Goal: Obtain resource: Download file/media

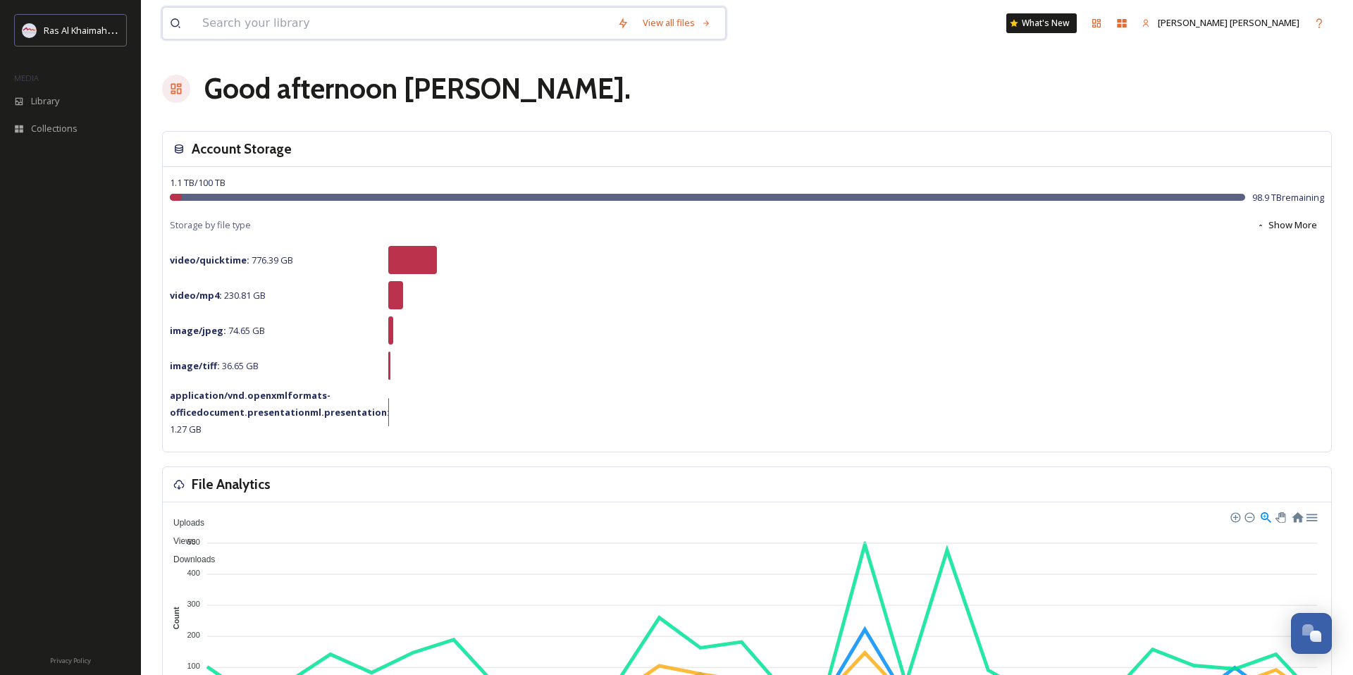
click at [312, 24] on input at bounding box center [402, 23] width 415 height 31
type input "desert experience"
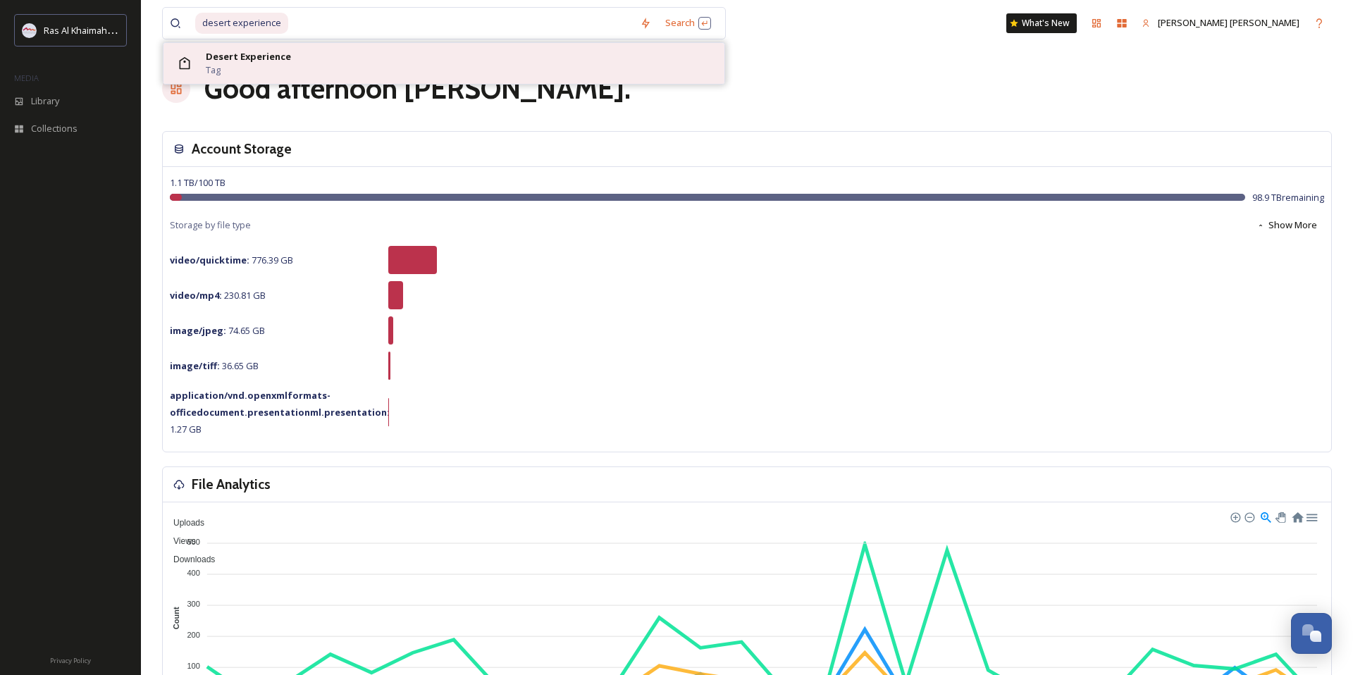
click at [365, 61] on div "Desert Experience Tag" at bounding box center [462, 63] width 512 height 27
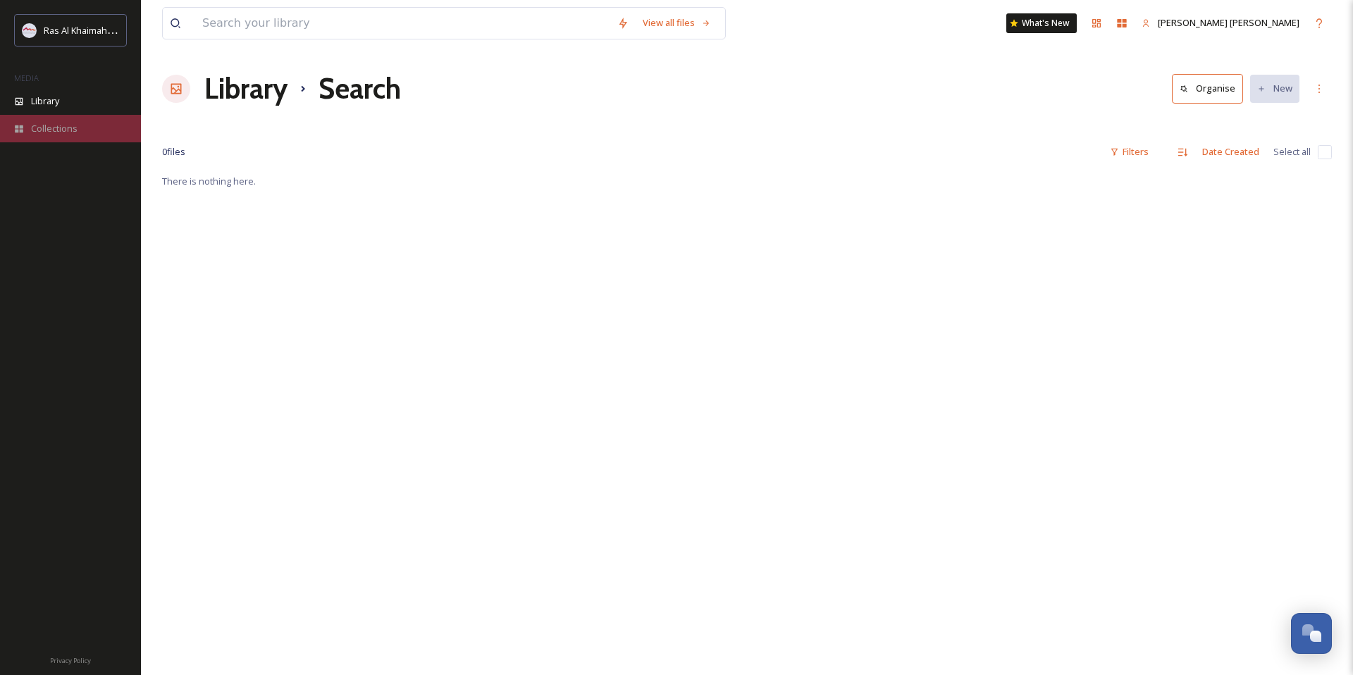
click at [47, 123] on span "Collections" at bounding box center [54, 128] width 47 height 13
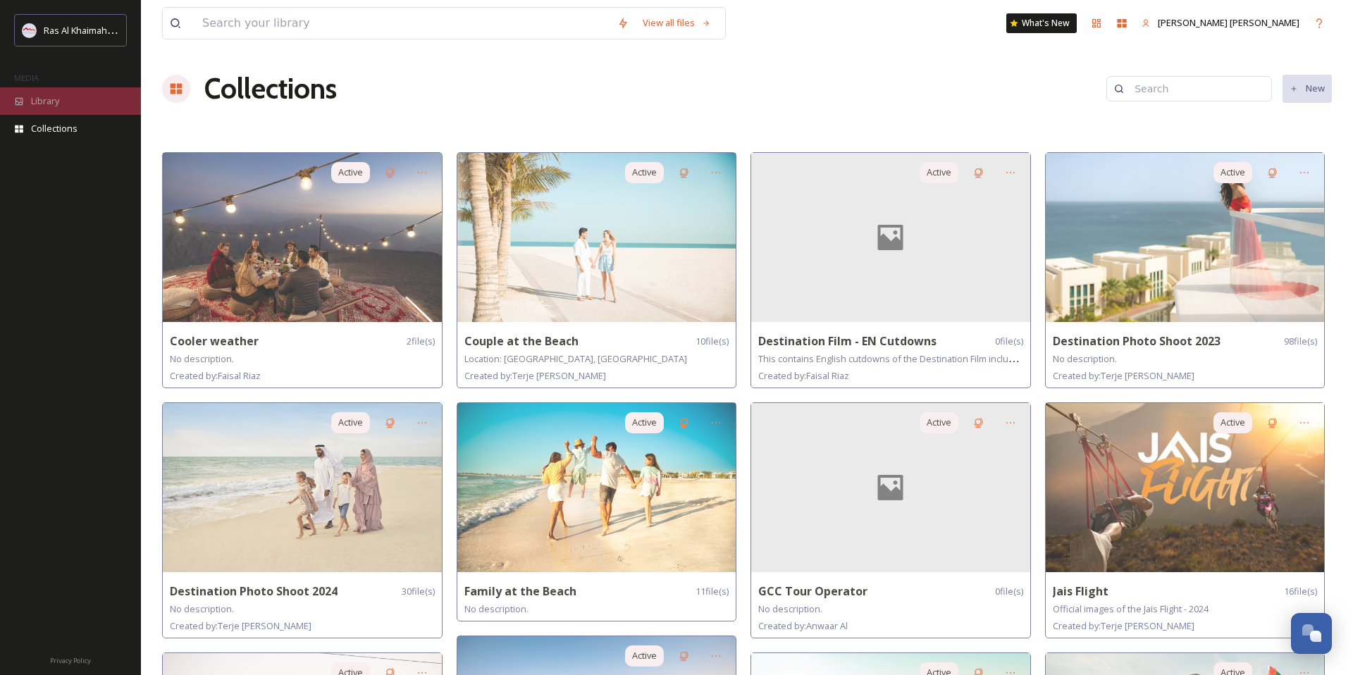
click at [35, 90] on div "Library" at bounding box center [70, 100] width 141 height 27
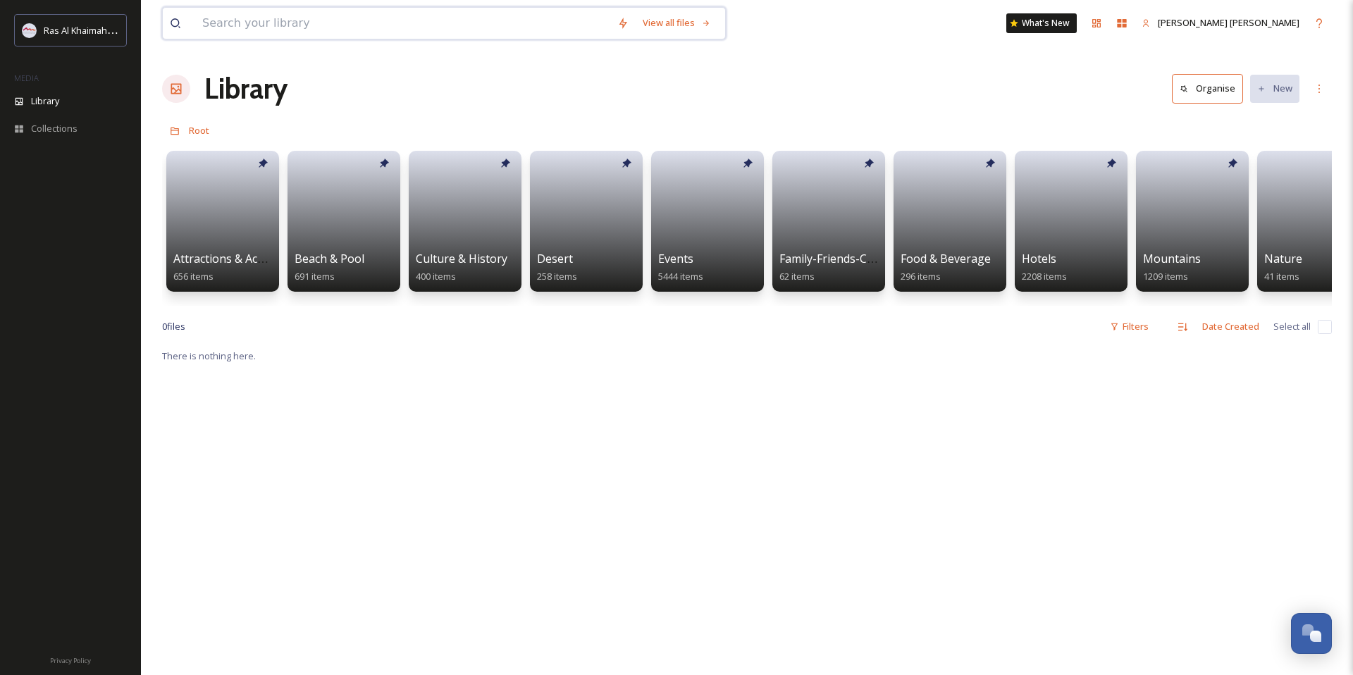
click at [284, 23] on input at bounding box center [402, 23] width 415 height 31
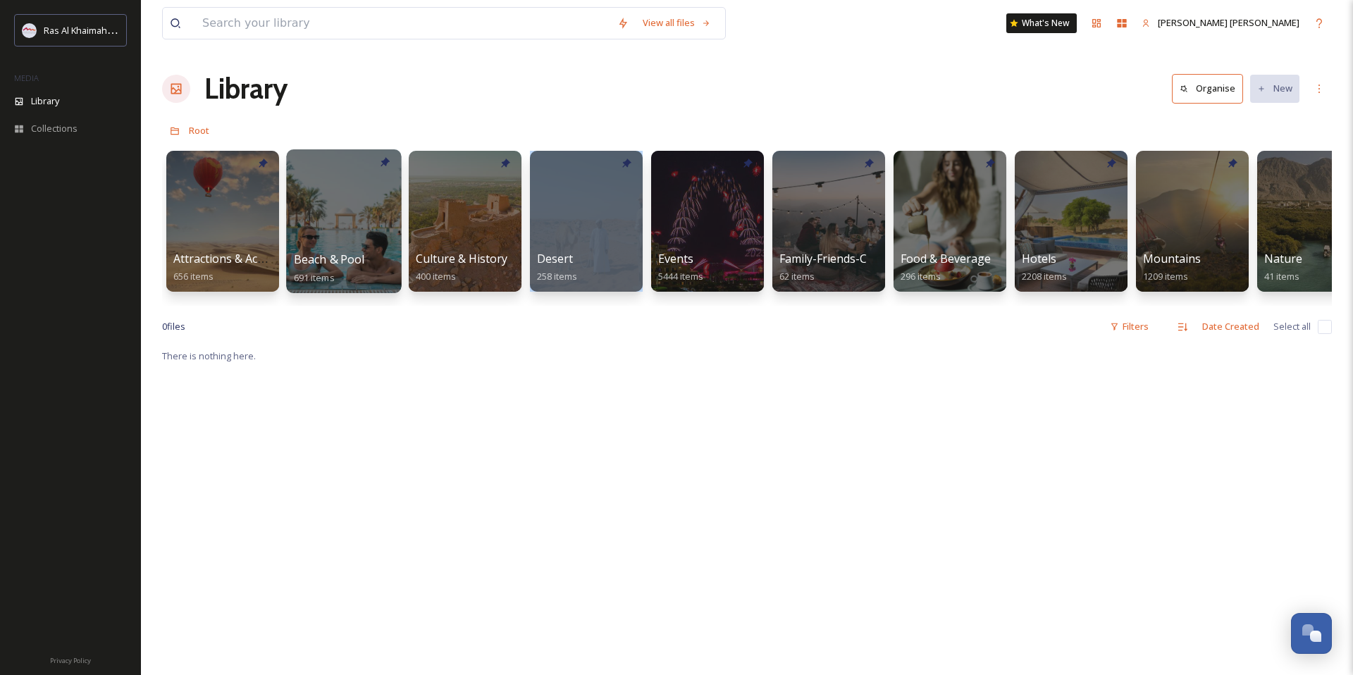
click at [341, 256] on span "Beach & Pool" at bounding box center [329, 260] width 71 height 16
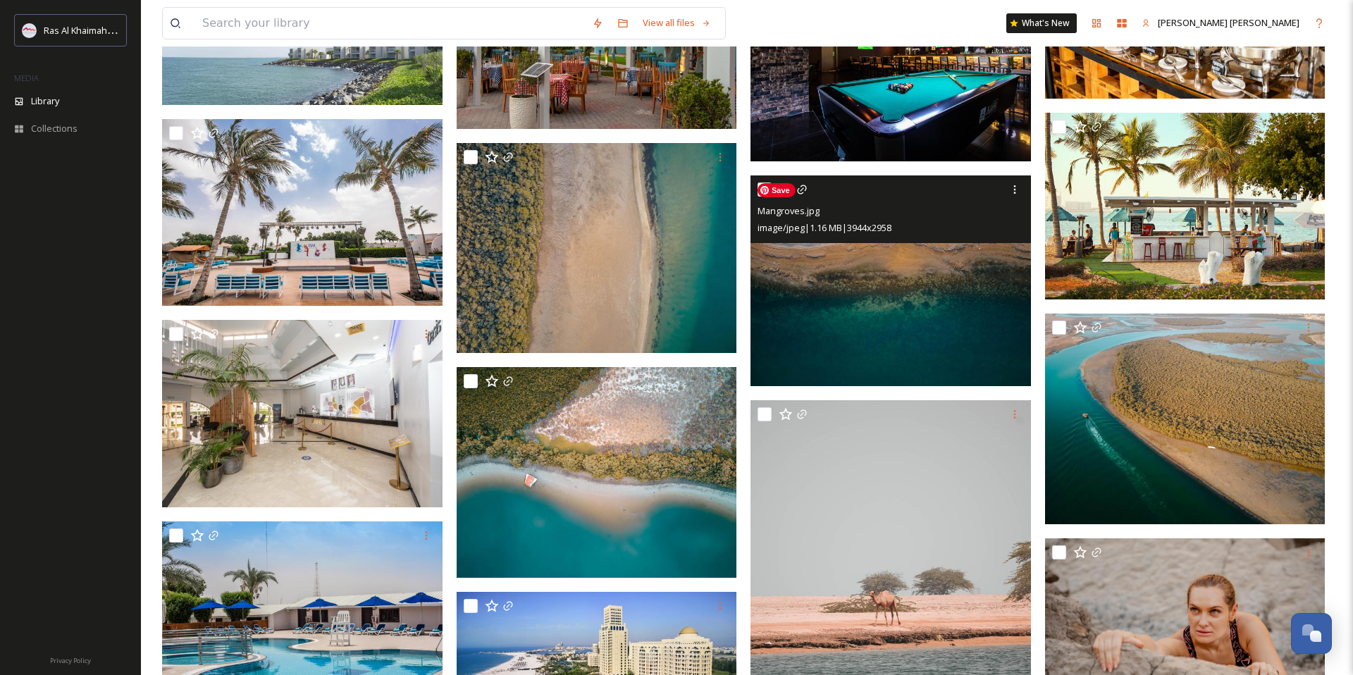
scroll to position [19300, 0]
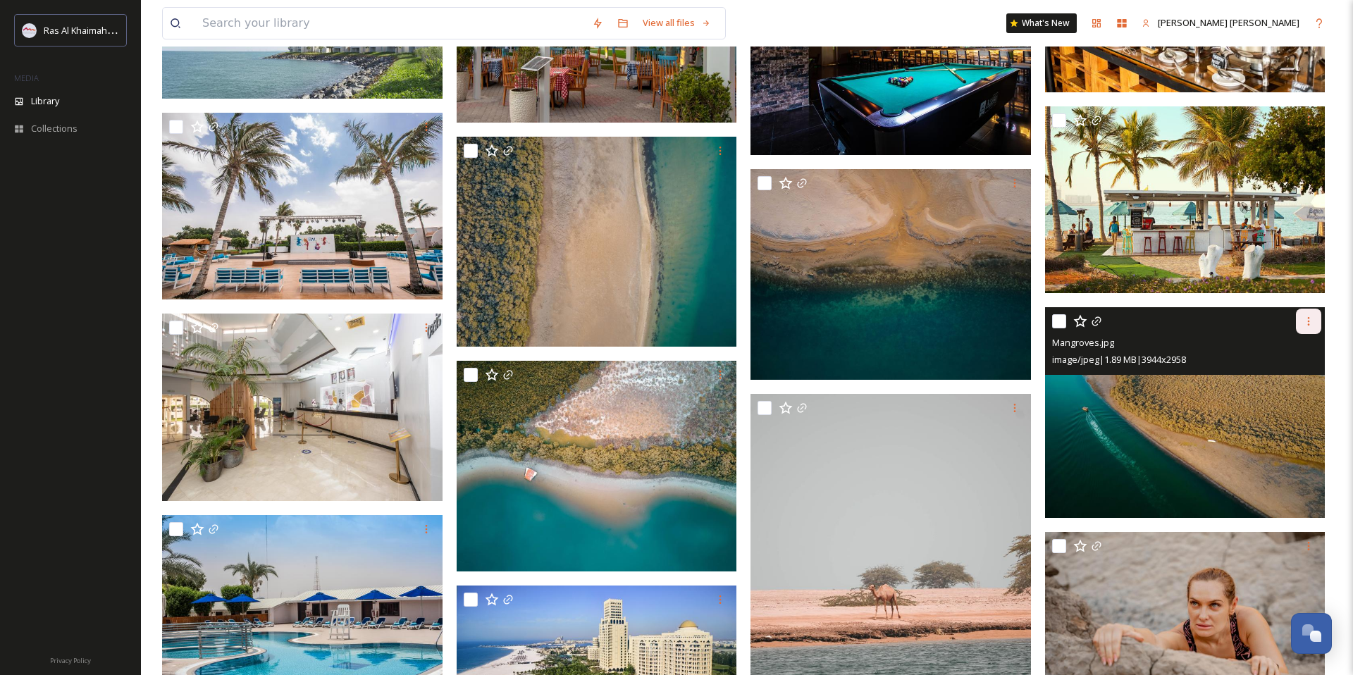
click at [1312, 326] on icon at bounding box center [1308, 321] width 11 height 11
click at [1313, 376] on span "Download" at bounding box center [1292, 380] width 43 height 13
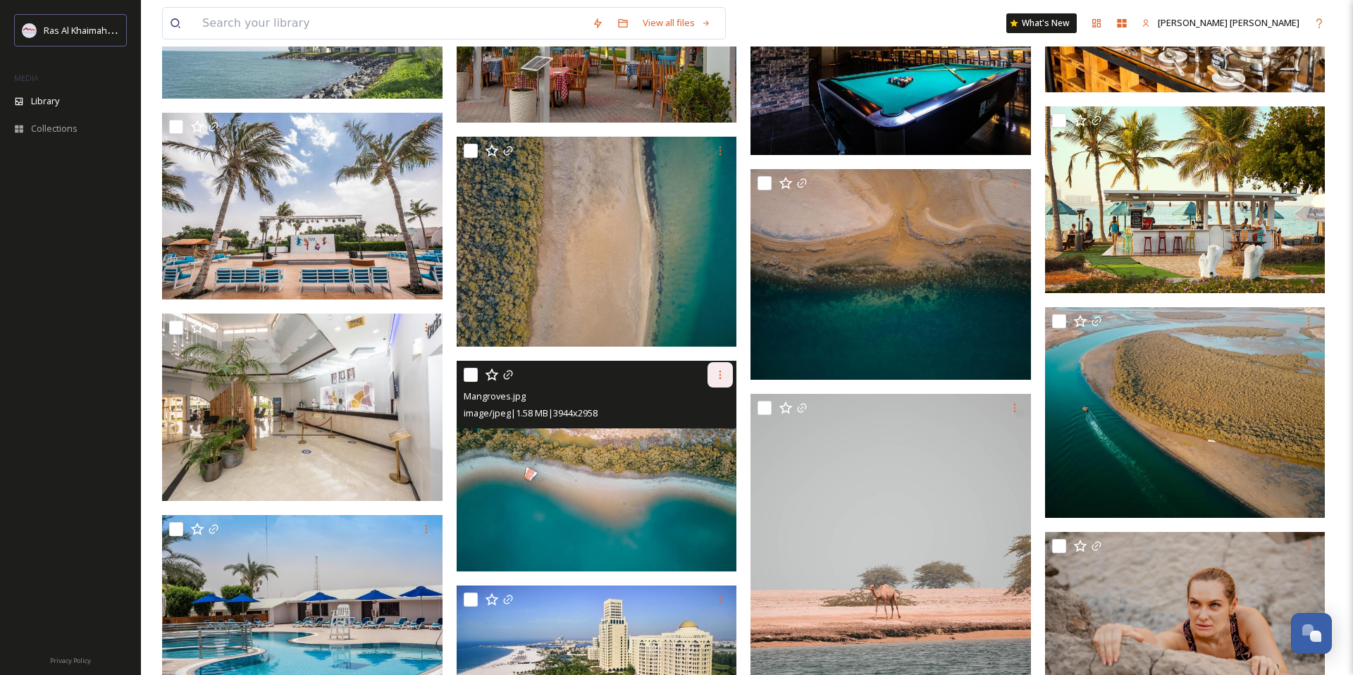
click at [717, 378] on icon at bounding box center [720, 374] width 11 height 11
click at [714, 430] on span "Download" at bounding box center [703, 432] width 43 height 13
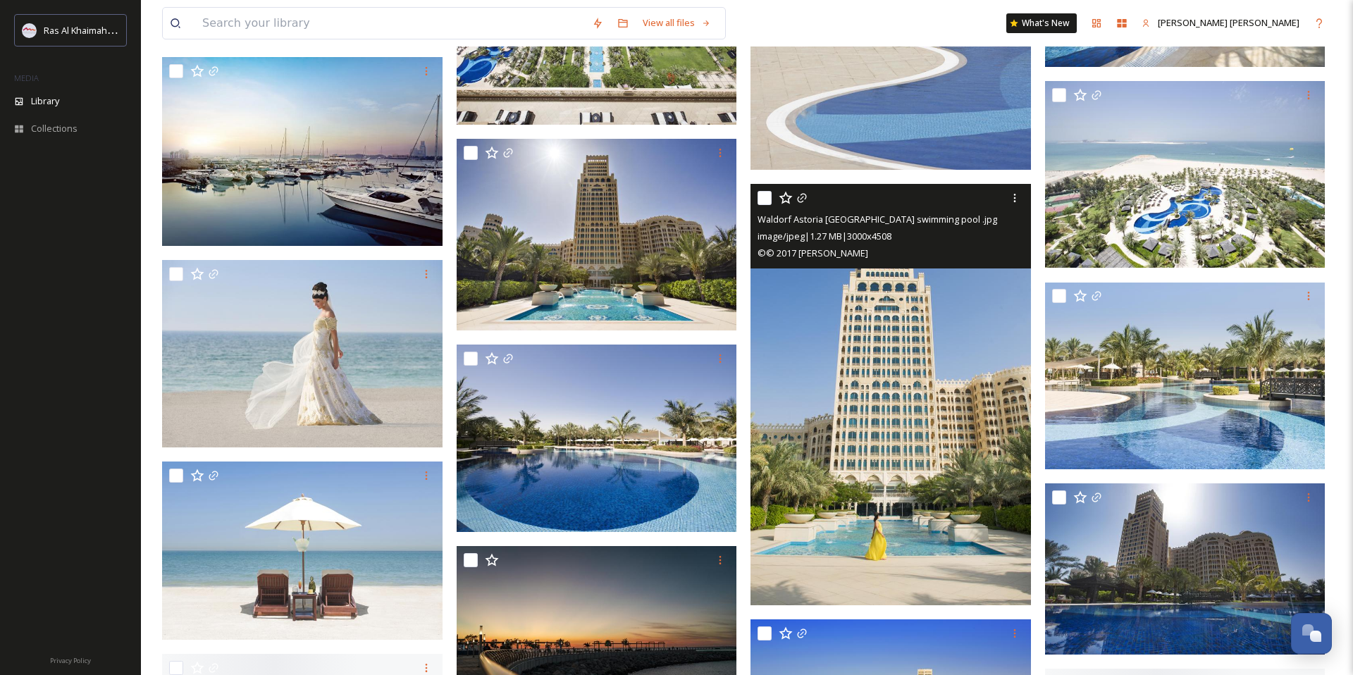
scroll to position [20995, 0]
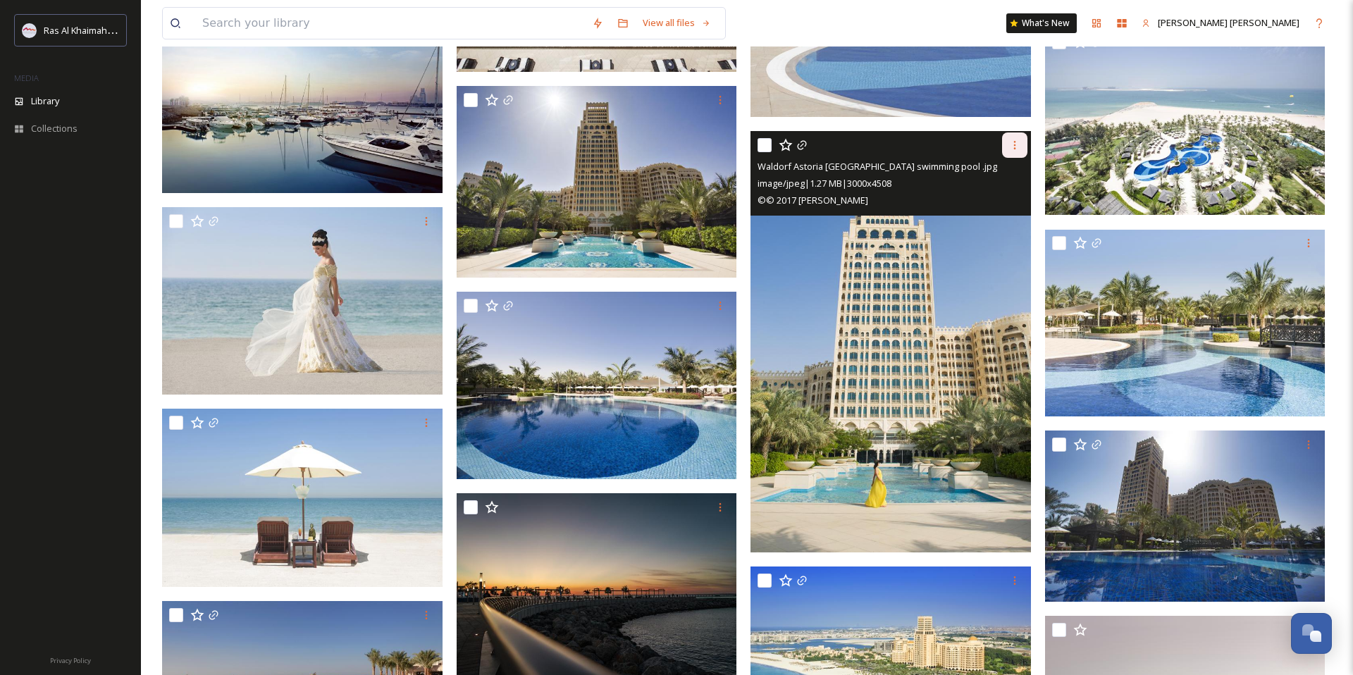
click at [1016, 147] on icon at bounding box center [1014, 145] width 11 height 11
click at [1005, 200] on span "Download" at bounding box center [998, 203] width 43 height 13
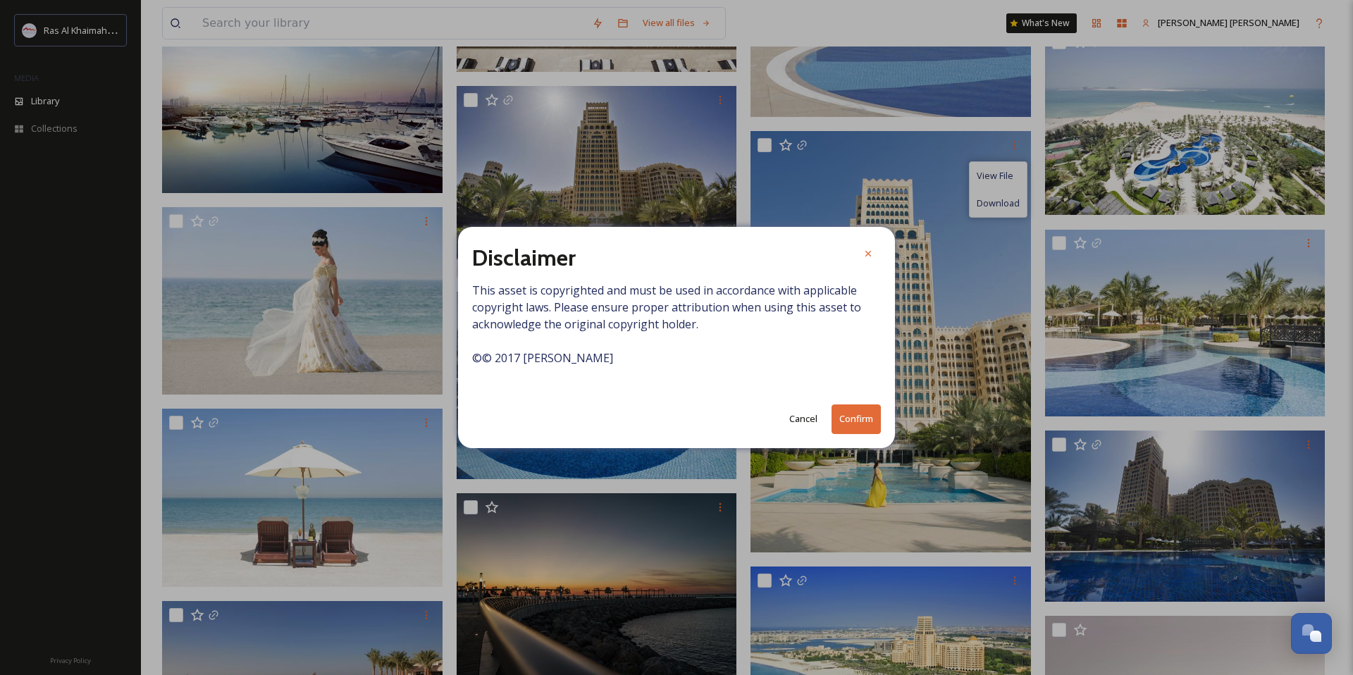
click at [857, 415] on button "Confirm" at bounding box center [856, 419] width 49 height 29
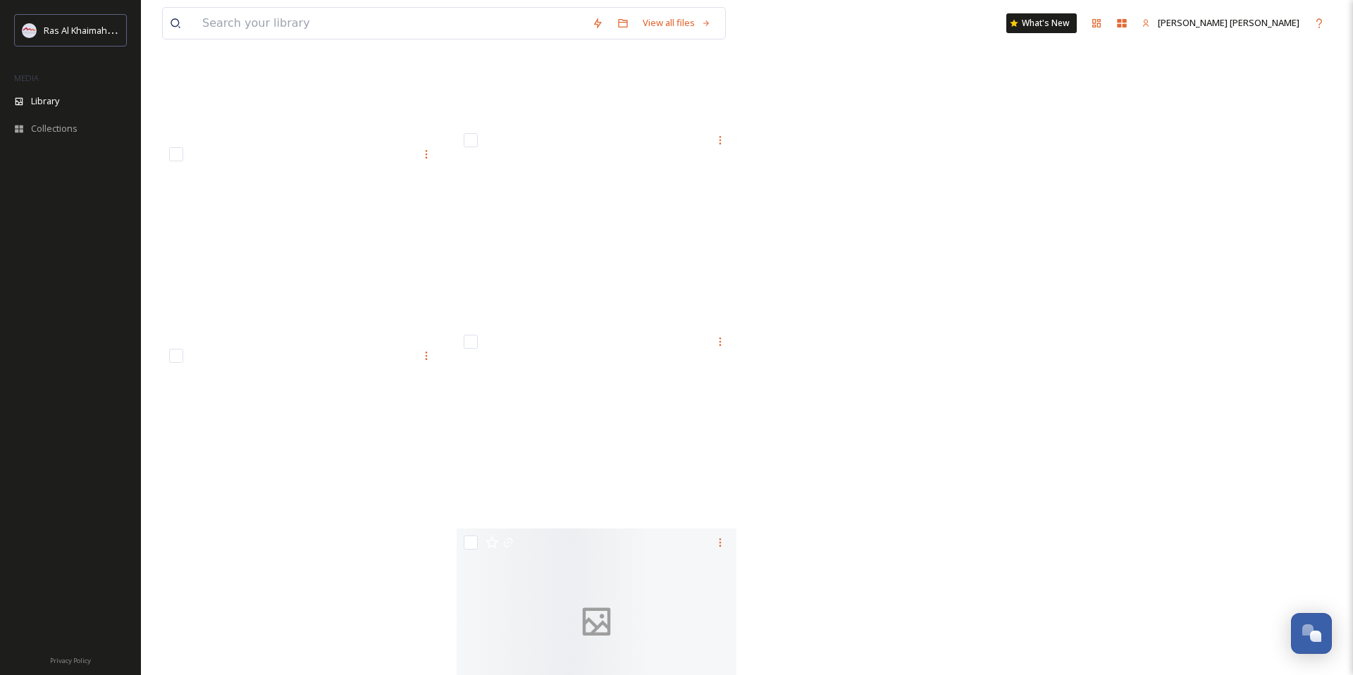
scroll to position [43390, 0]
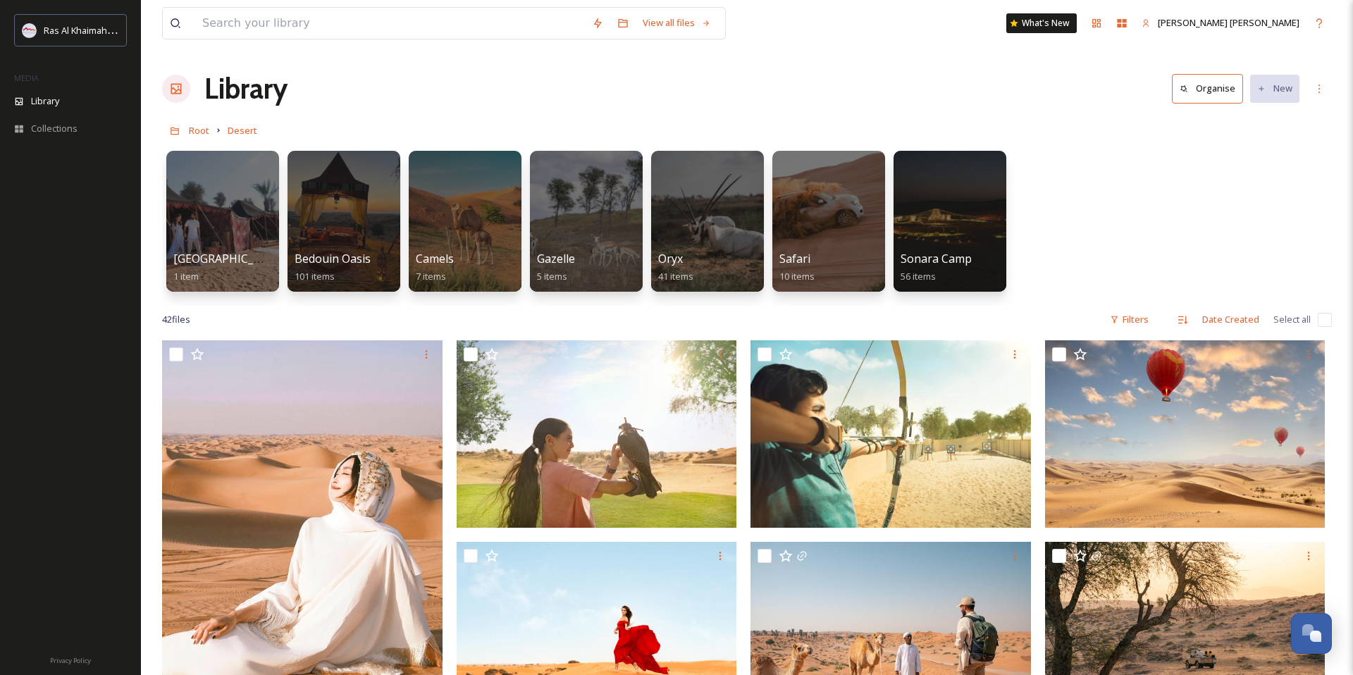
scroll to position [5, 0]
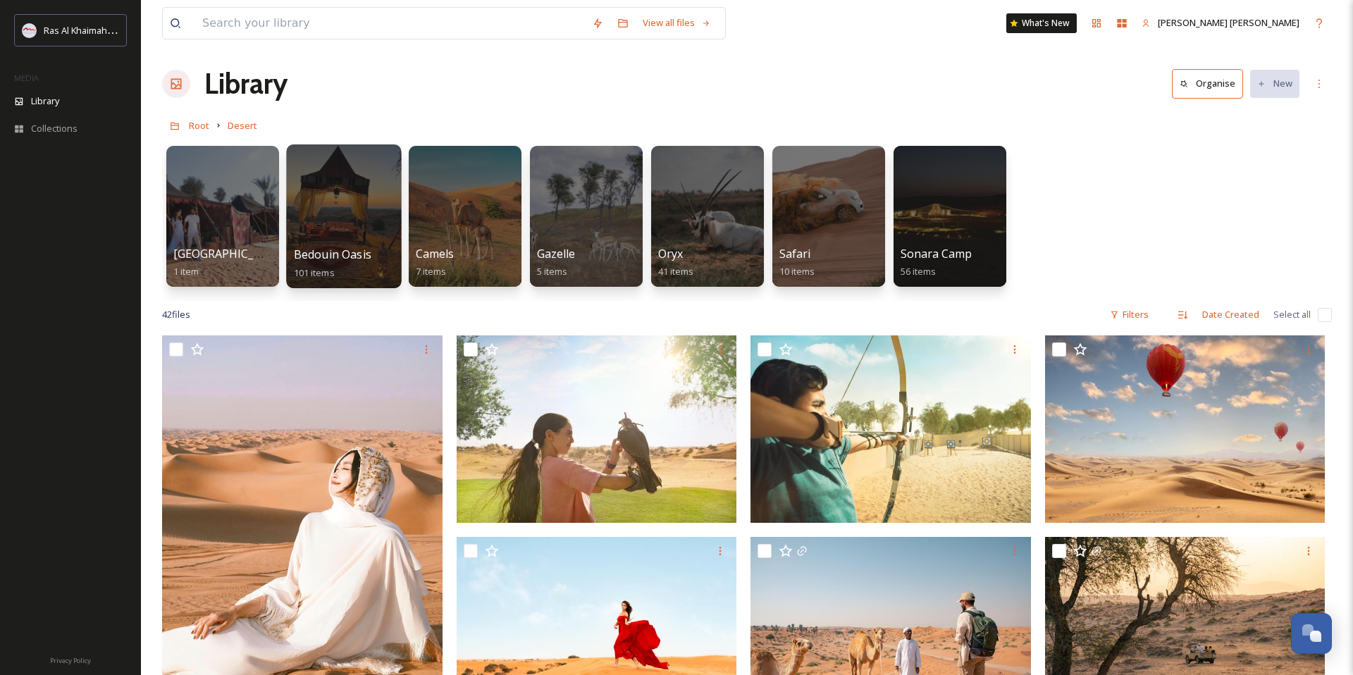
click at [371, 233] on div at bounding box center [343, 216] width 115 height 144
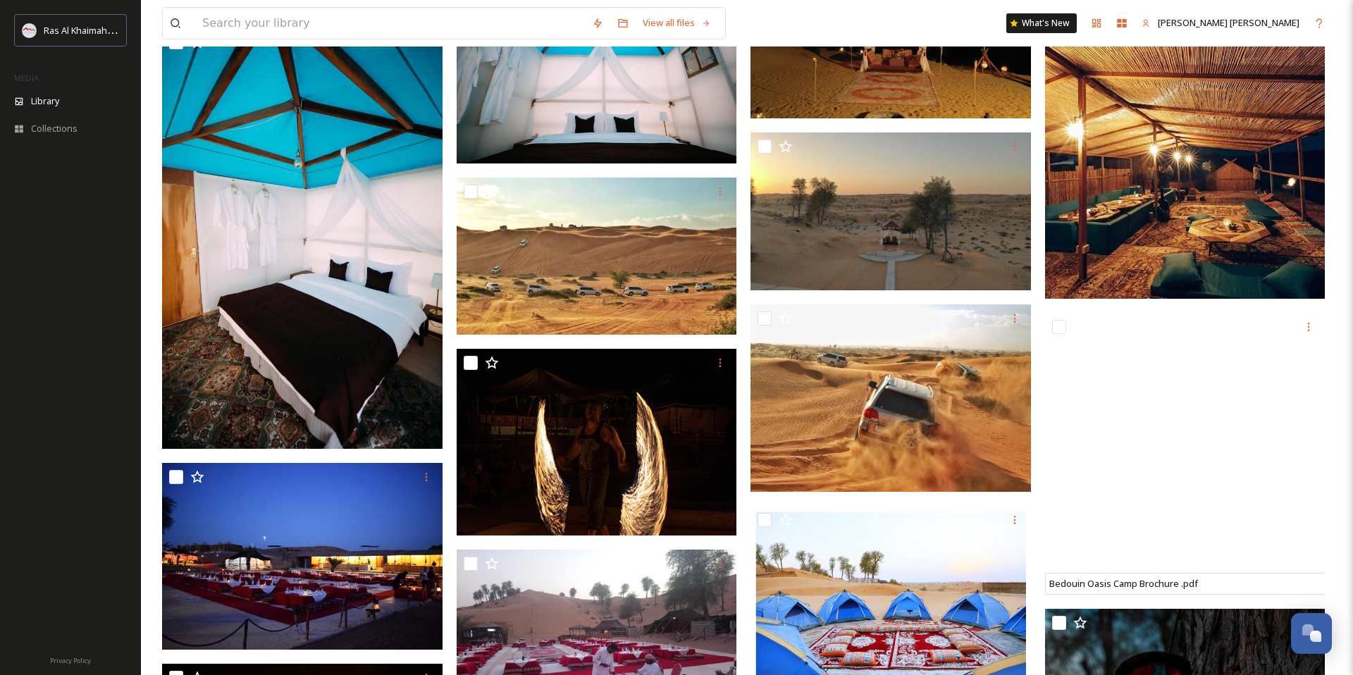
scroll to position [3185, 0]
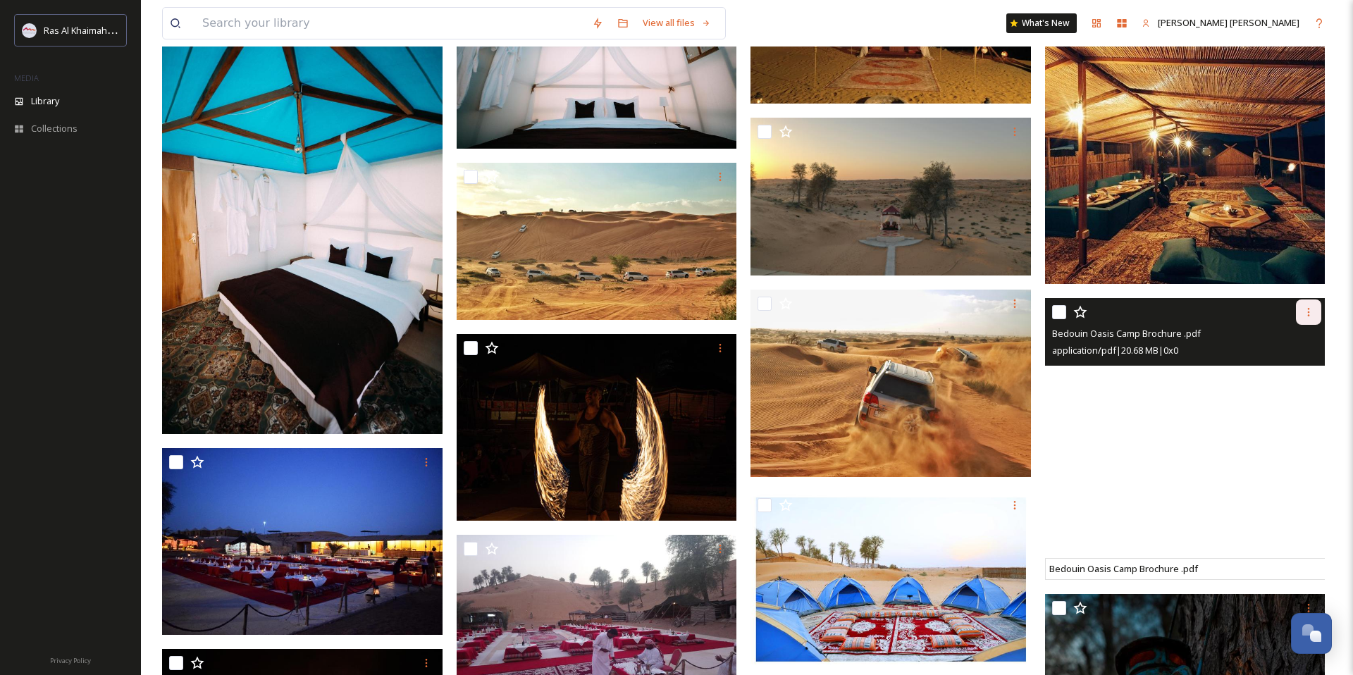
click at [1307, 315] on icon at bounding box center [1308, 312] width 11 height 11
click at [1290, 371] on span "Download" at bounding box center [1292, 370] width 43 height 13
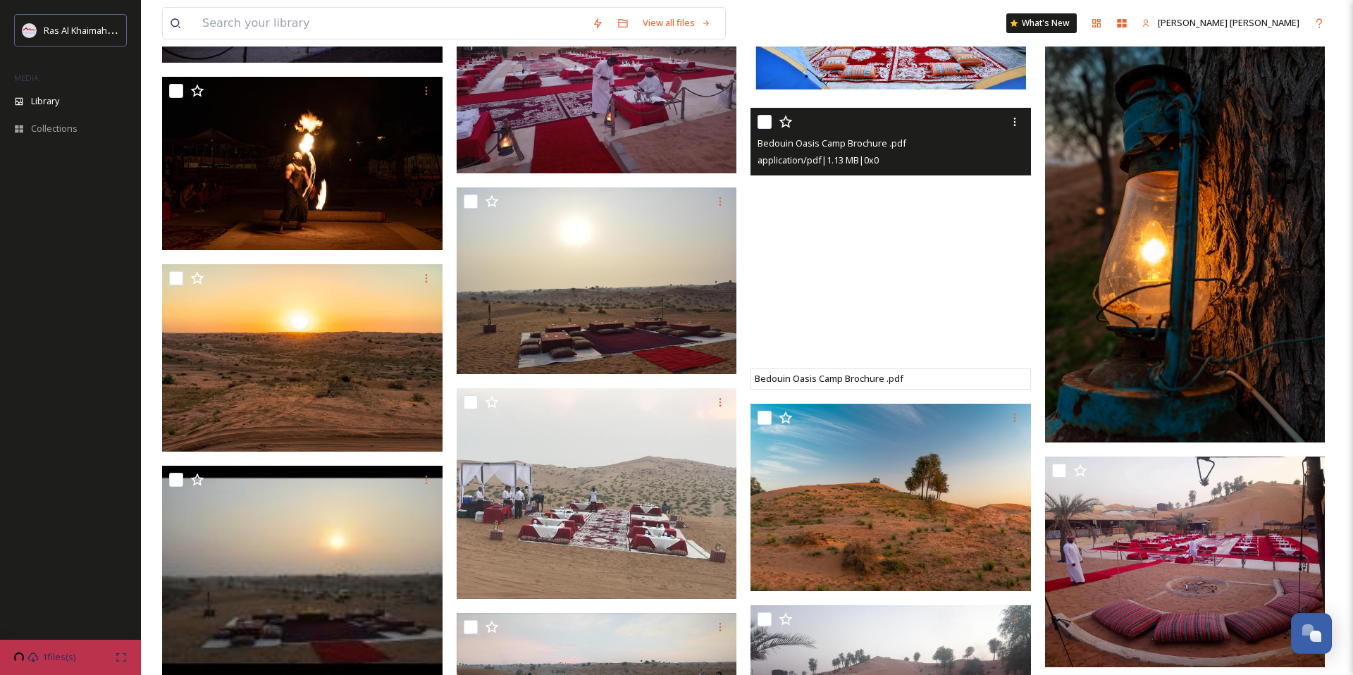
scroll to position [3760, 0]
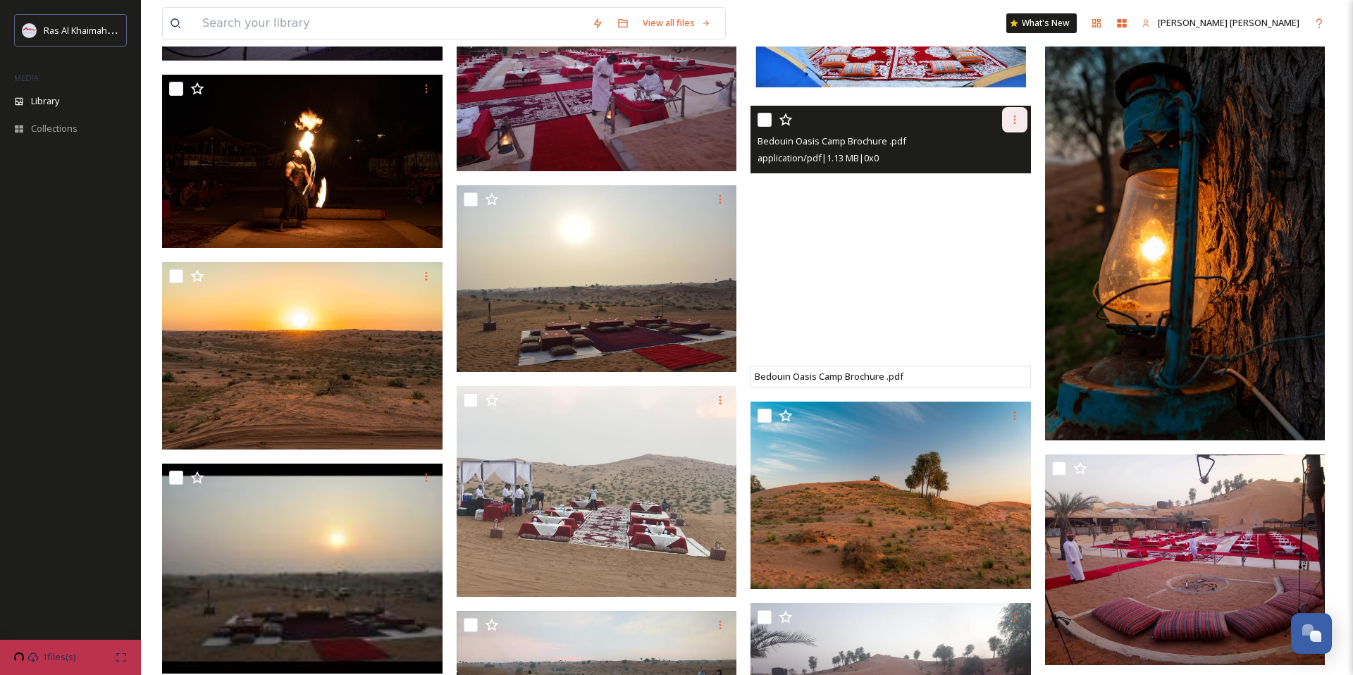
click at [1012, 121] on icon at bounding box center [1014, 119] width 11 height 11
click at [992, 173] on span "Download" at bounding box center [998, 178] width 43 height 13
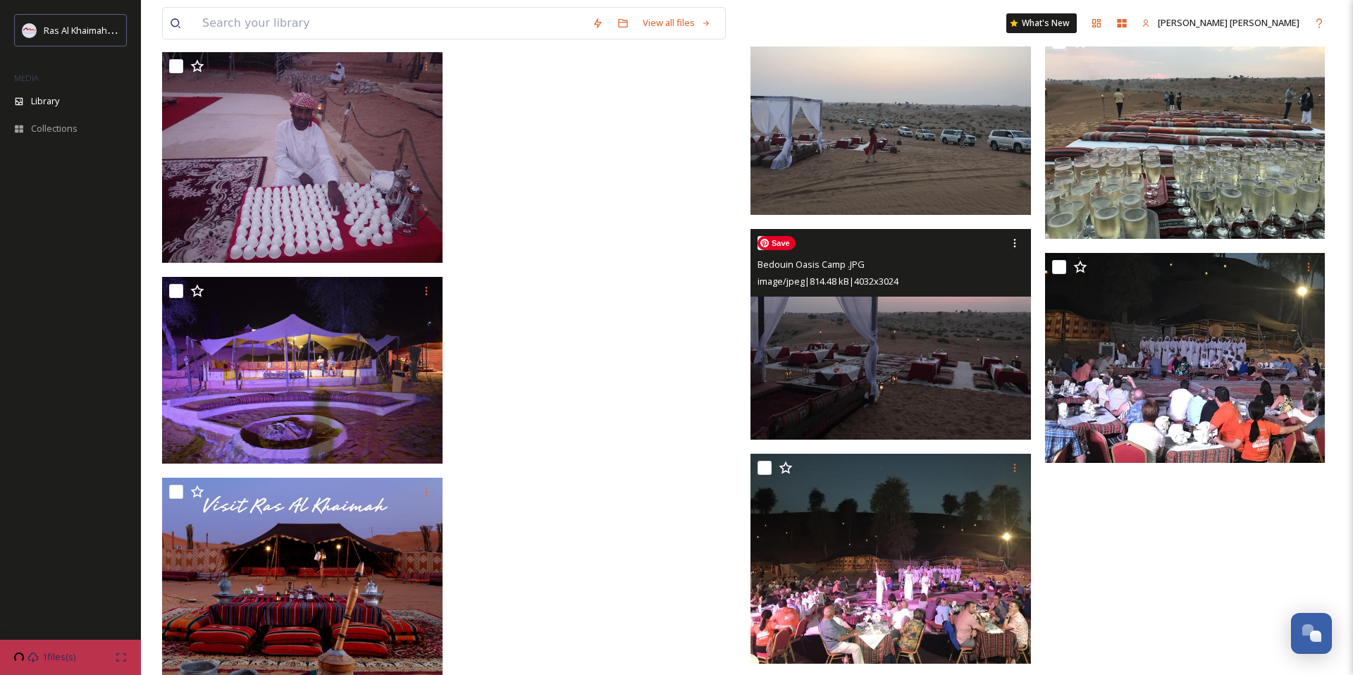
scroll to position [4824, 0]
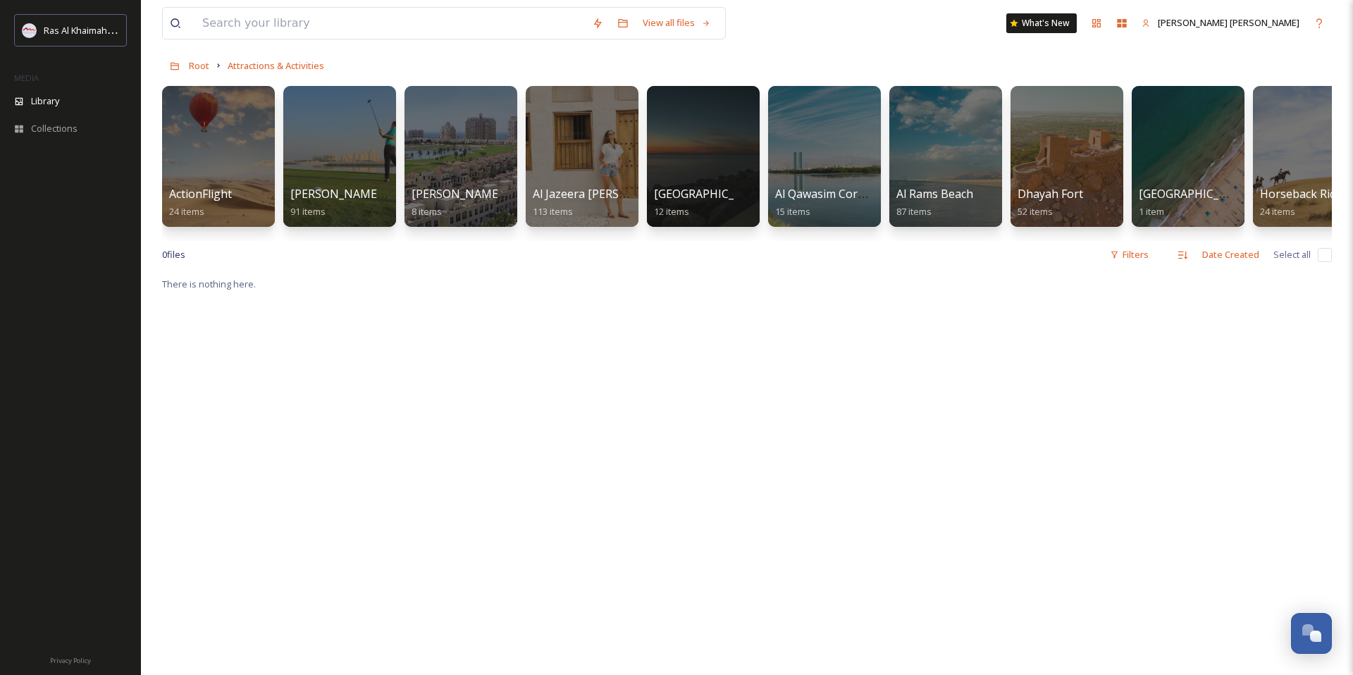
scroll to position [71, 0]
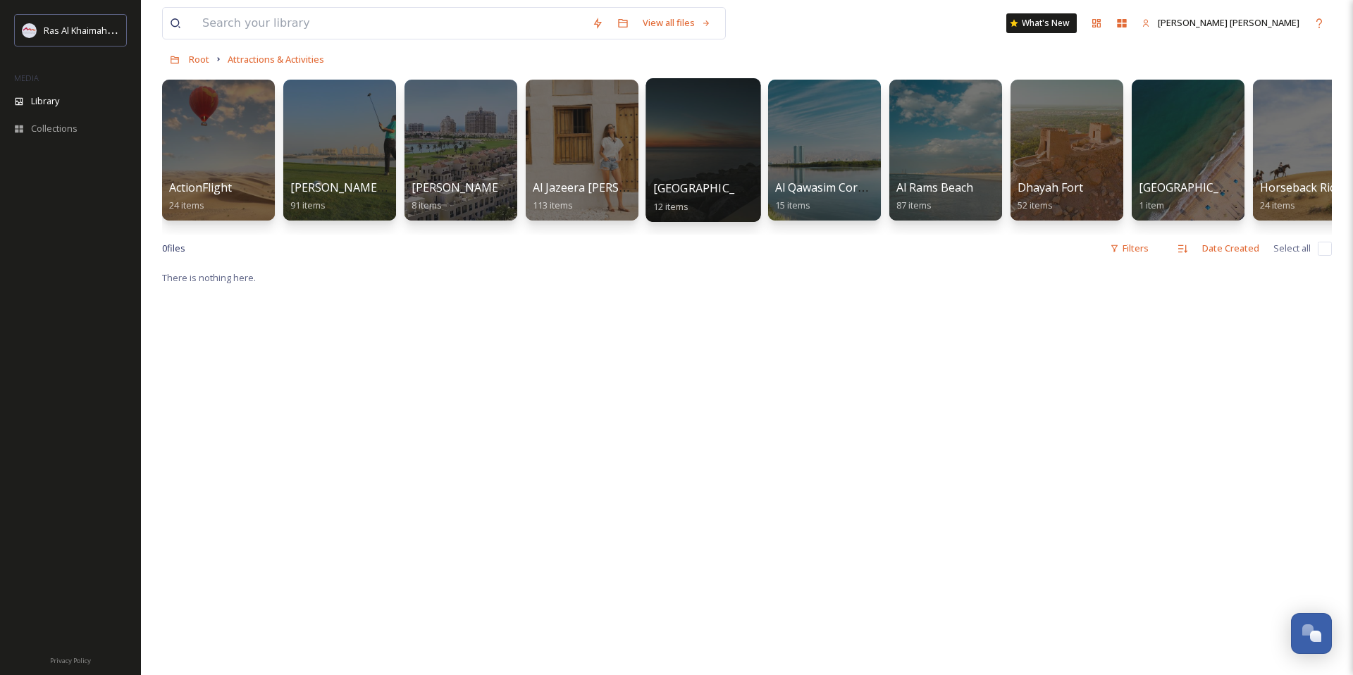
drag, startPoint x: 657, startPoint y: 152, endPoint x: 568, endPoint y: 144, distance: 89.1
click at [236, 153] on div at bounding box center [218, 150] width 115 height 144
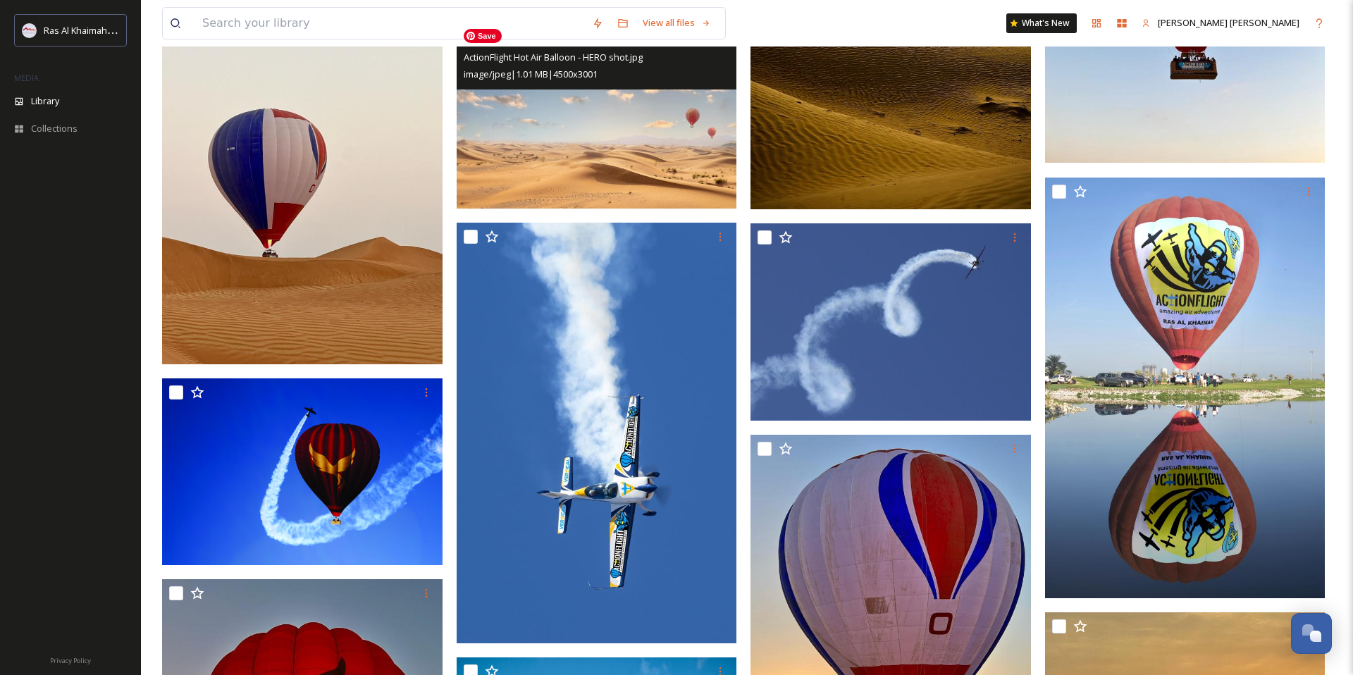
scroll to position [810, 0]
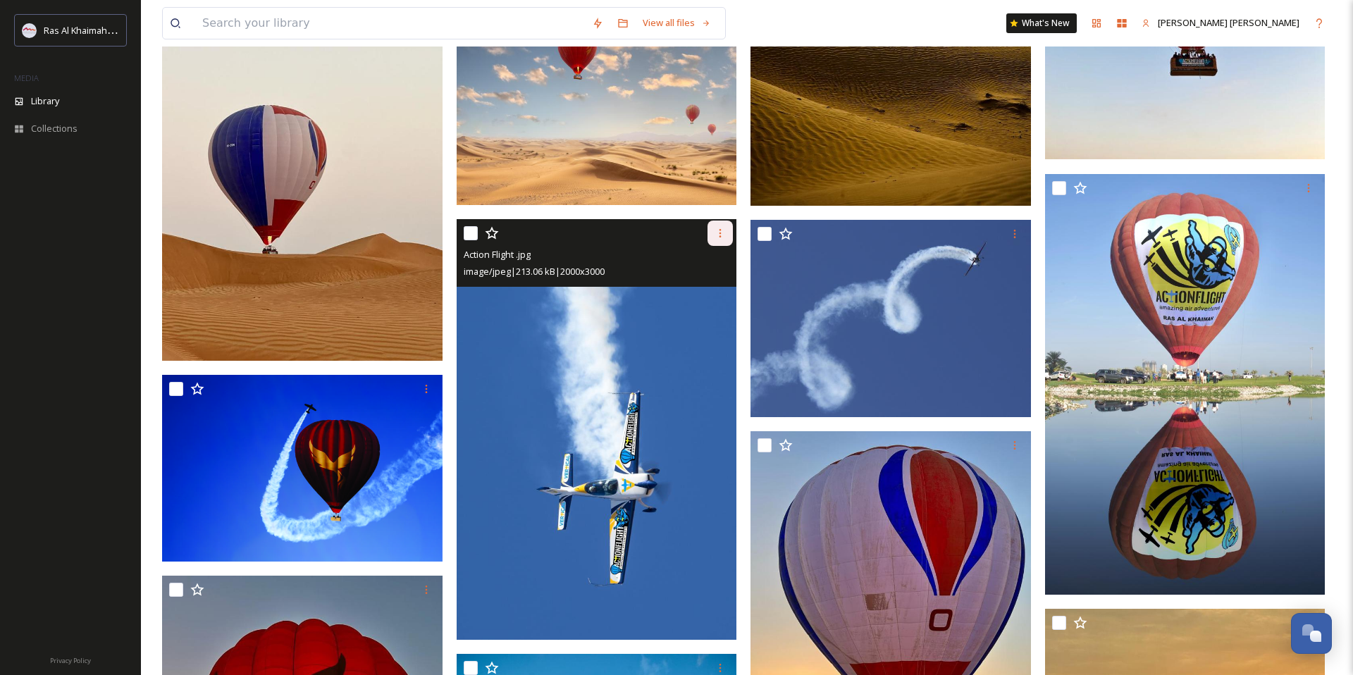
click at [731, 230] on div at bounding box center [720, 233] width 25 height 25
click at [716, 290] on span "Download" at bounding box center [703, 291] width 43 height 13
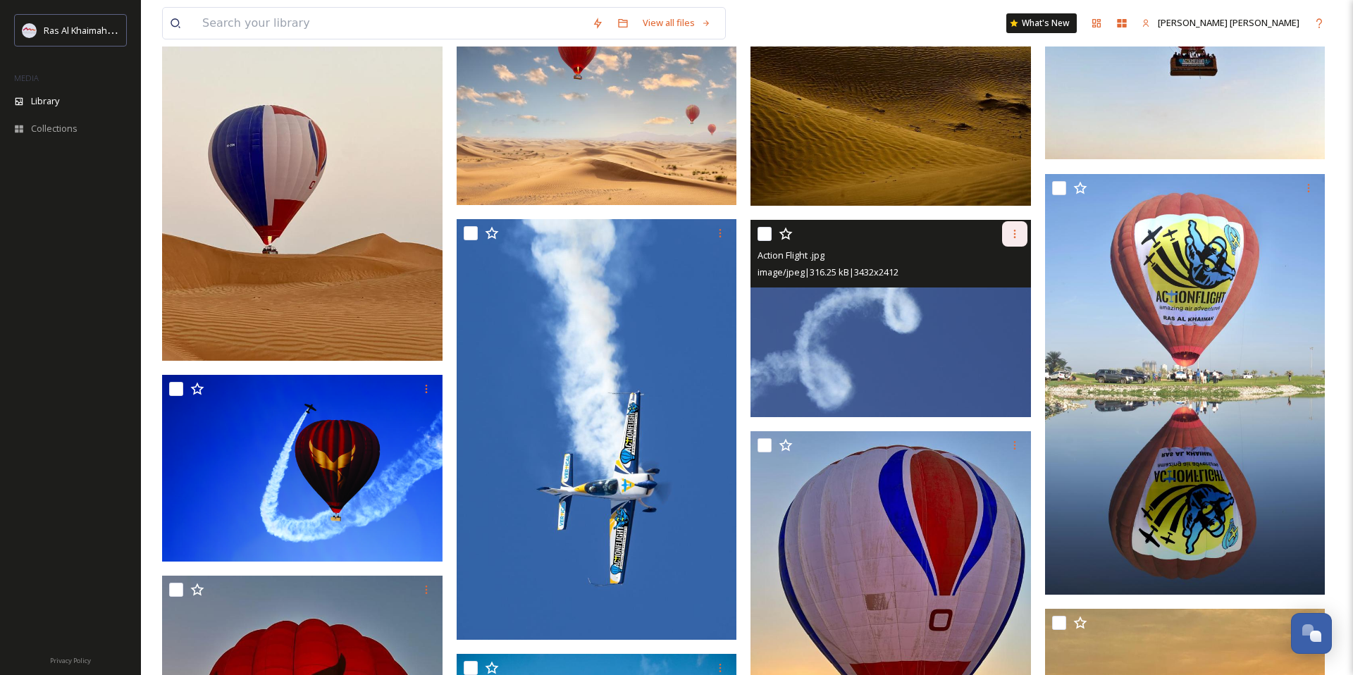
click at [1019, 233] on icon at bounding box center [1014, 233] width 11 height 11
click at [995, 290] on span "Download" at bounding box center [998, 291] width 43 height 13
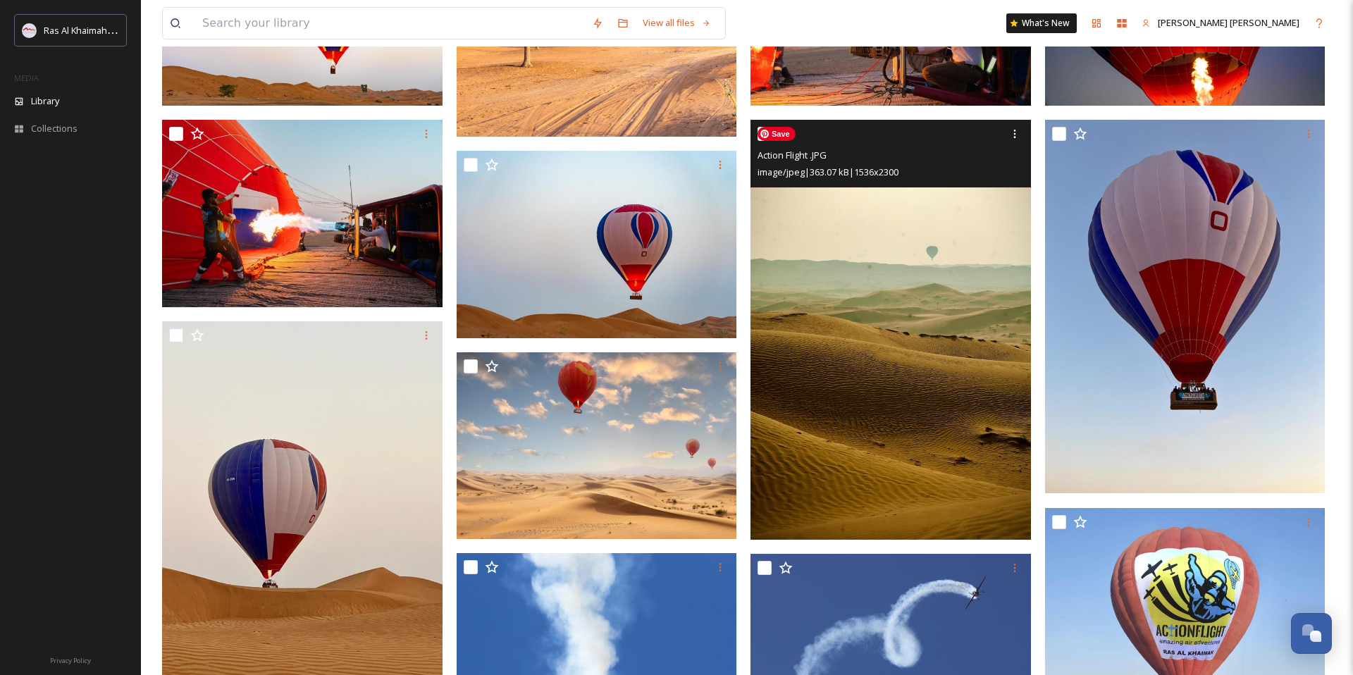
scroll to position [477, 0]
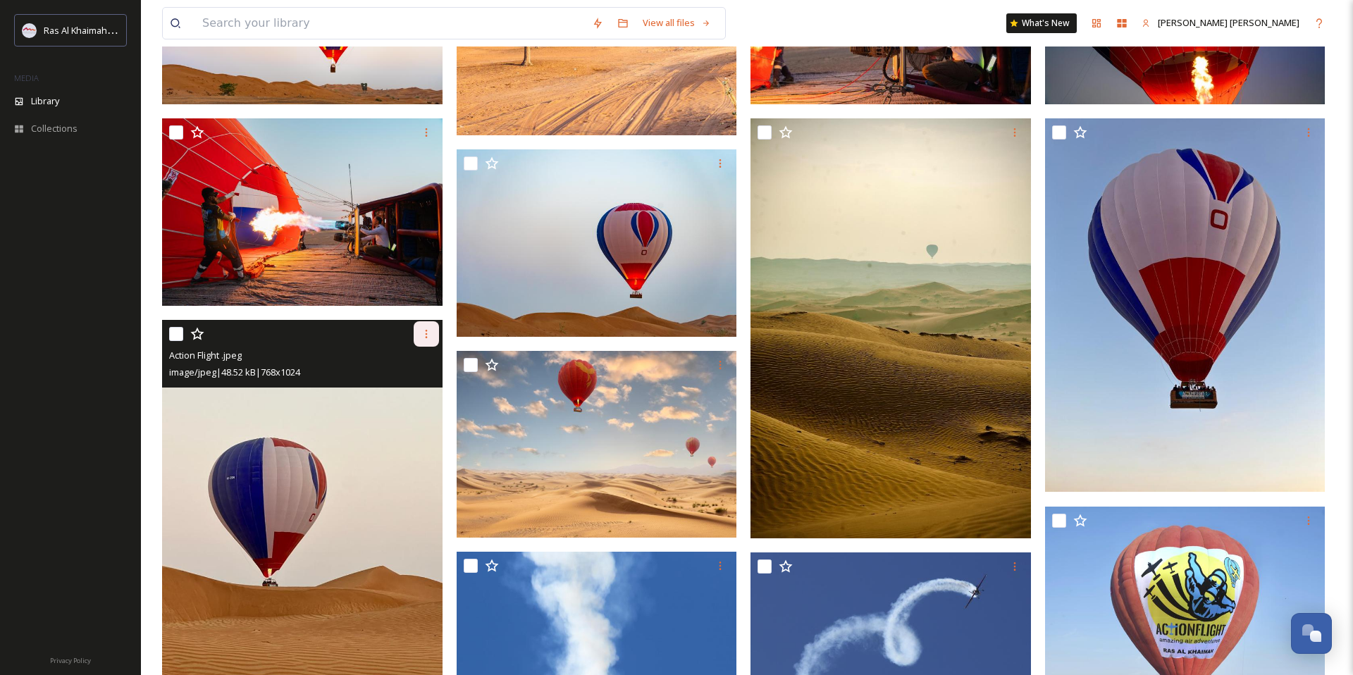
click at [432, 339] on div at bounding box center [426, 333] width 25 height 25
click at [412, 388] on span "Download" at bounding box center [409, 391] width 43 height 13
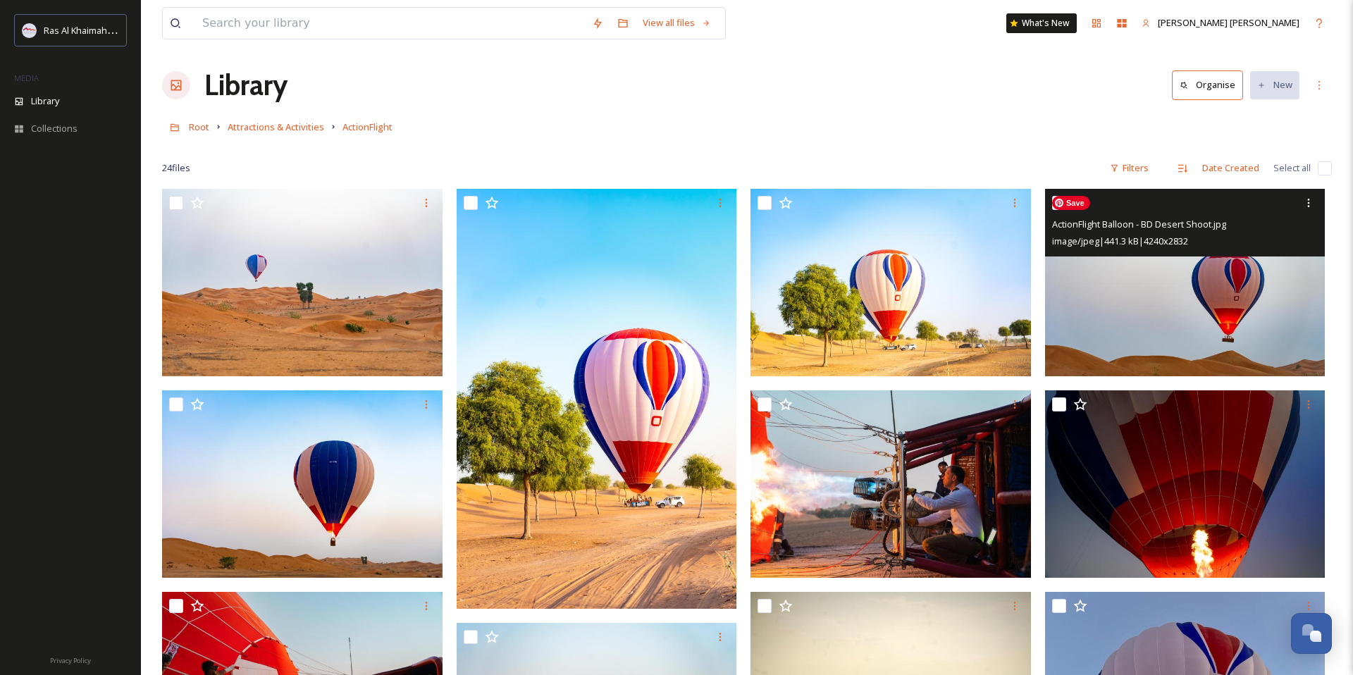
scroll to position [0, 0]
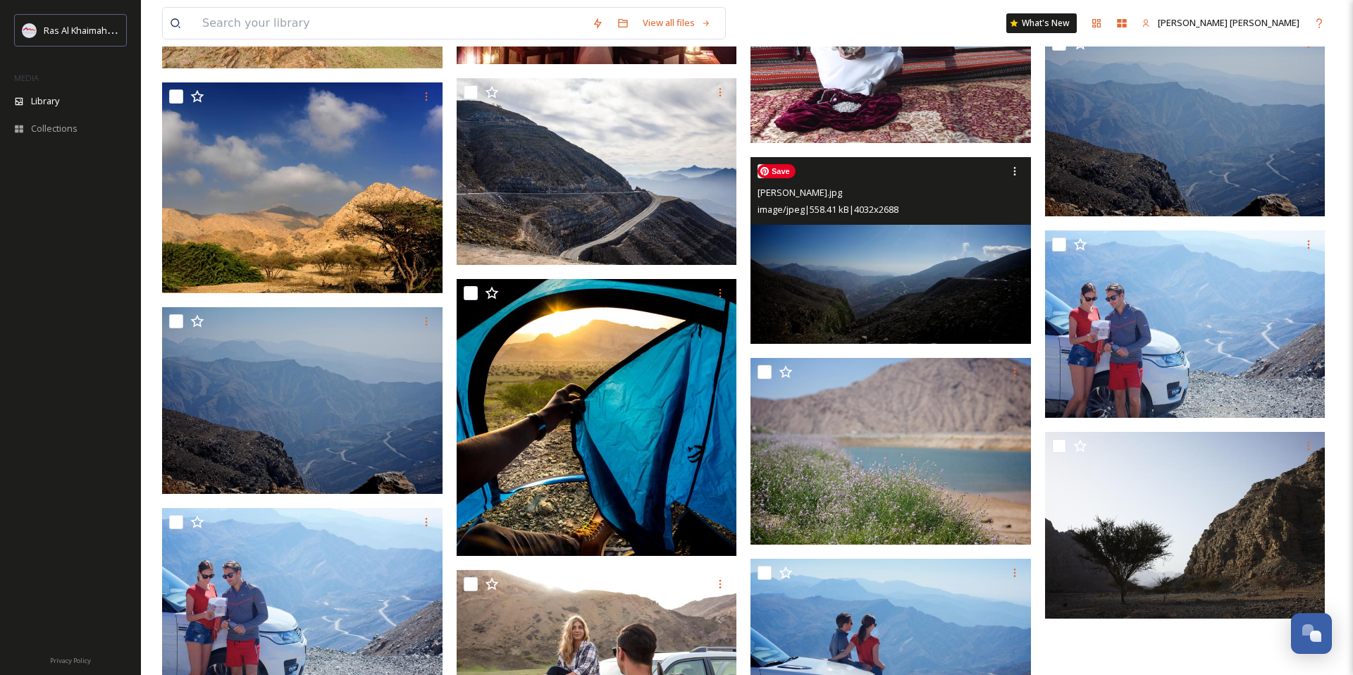
scroll to position [13440, 0]
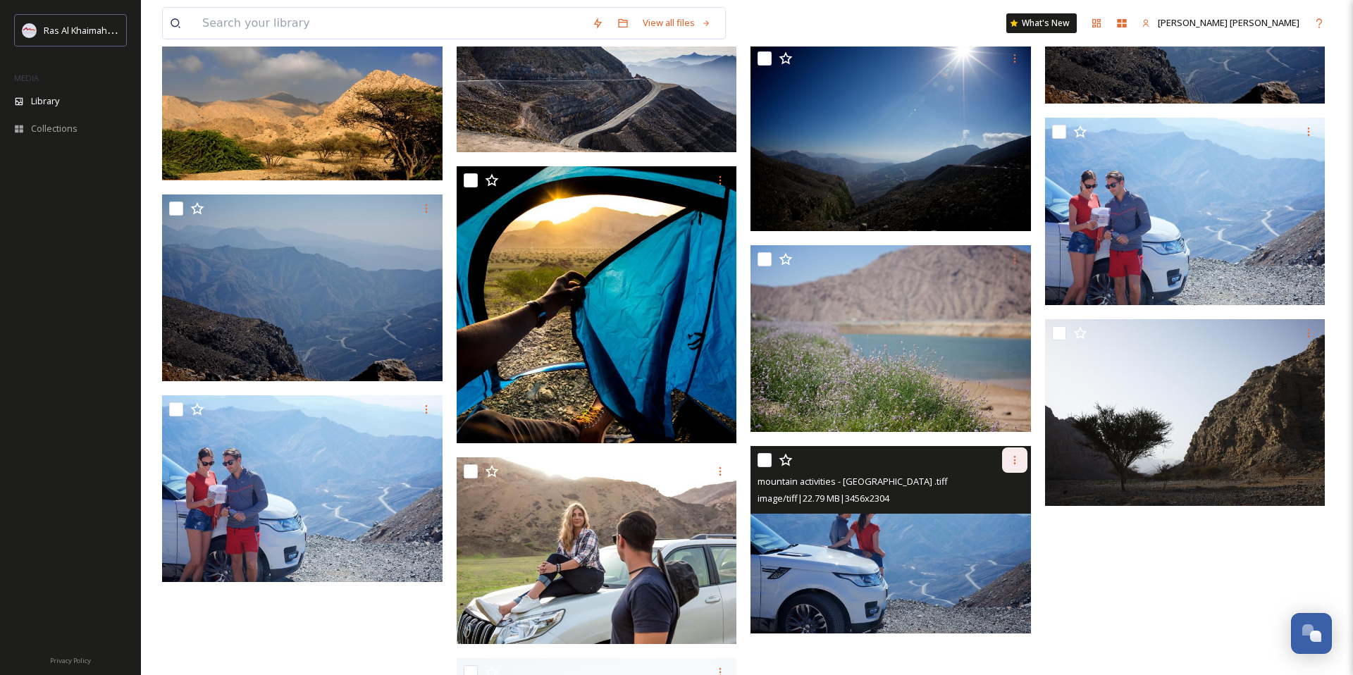
click at [1016, 465] on icon at bounding box center [1014, 460] width 11 height 11
click at [1003, 509] on div "Download" at bounding box center [998, 518] width 57 height 27
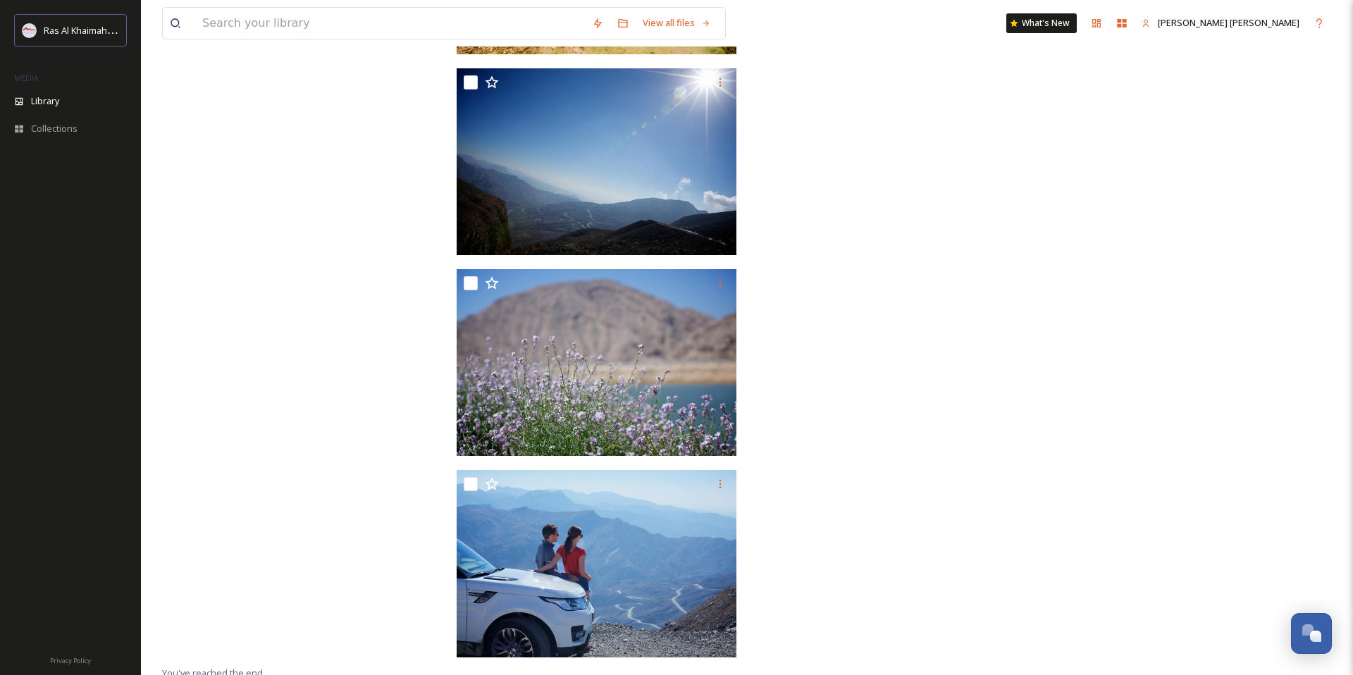
scroll to position [14209, 0]
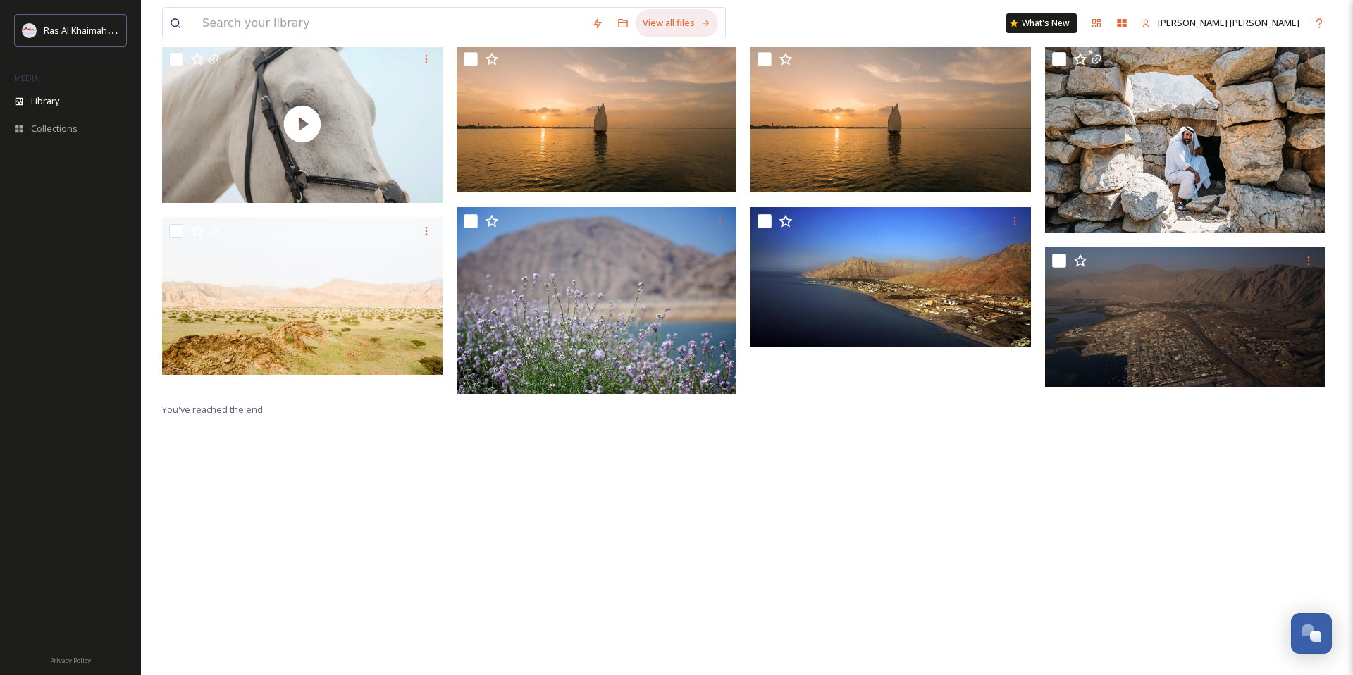
scroll to position [340, 0]
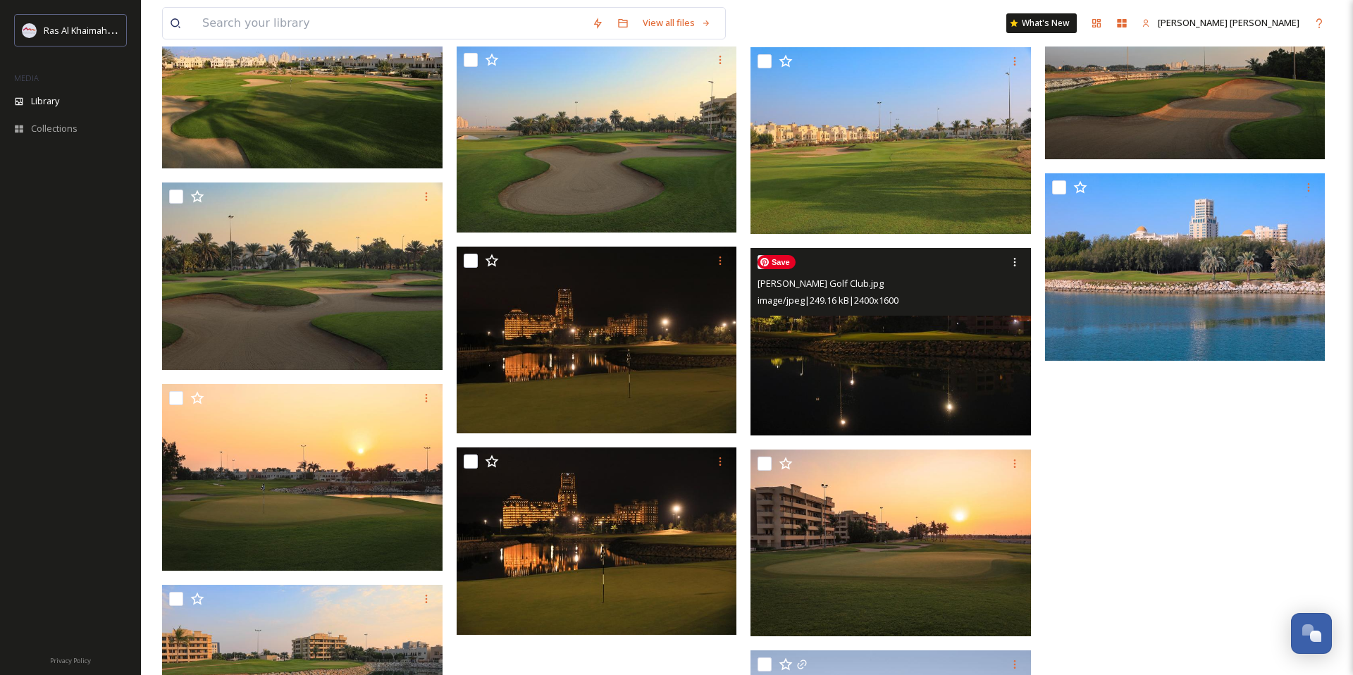
scroll to position [4355, 0]
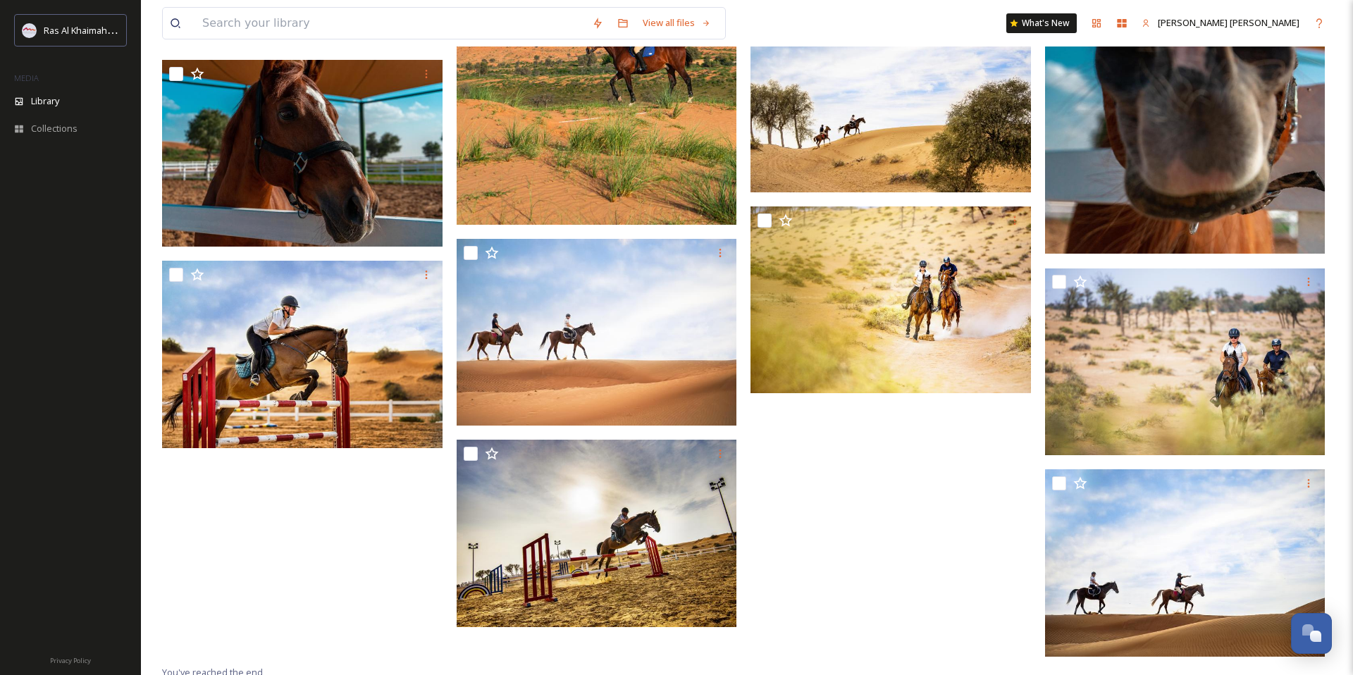
scroll to position [968, 0]
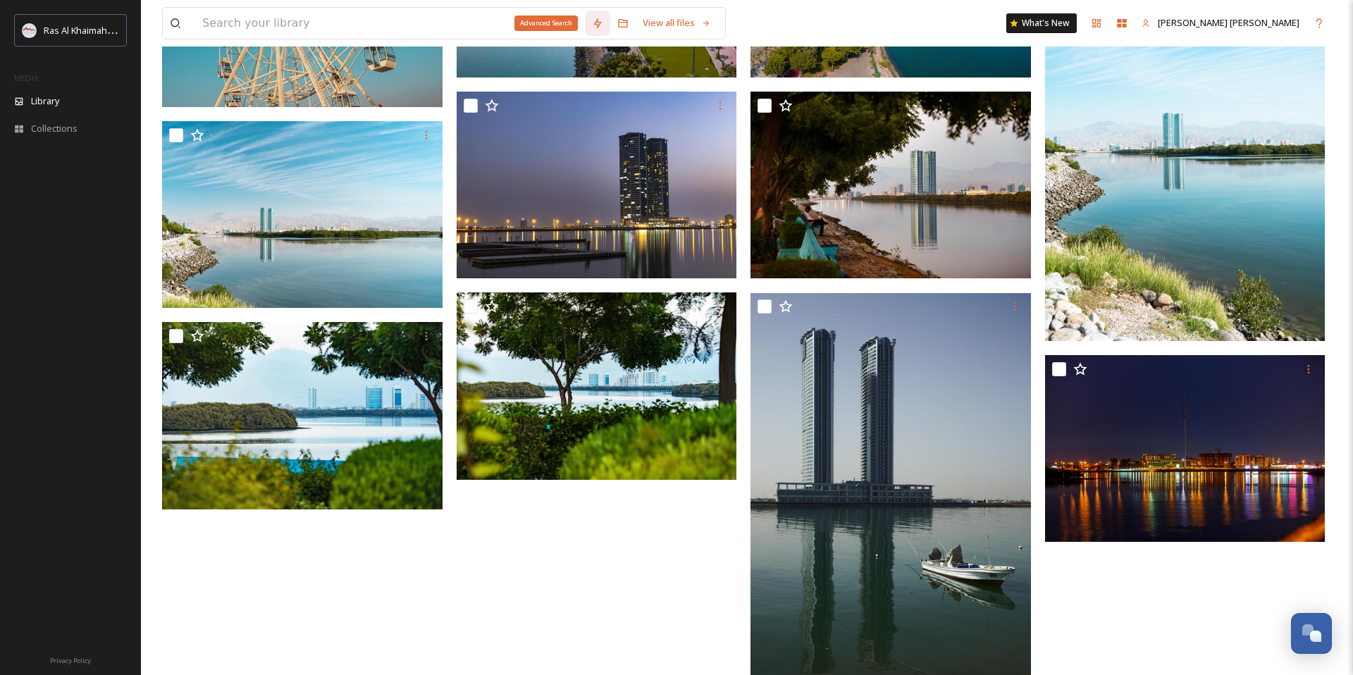
scroll to position [536, 0]
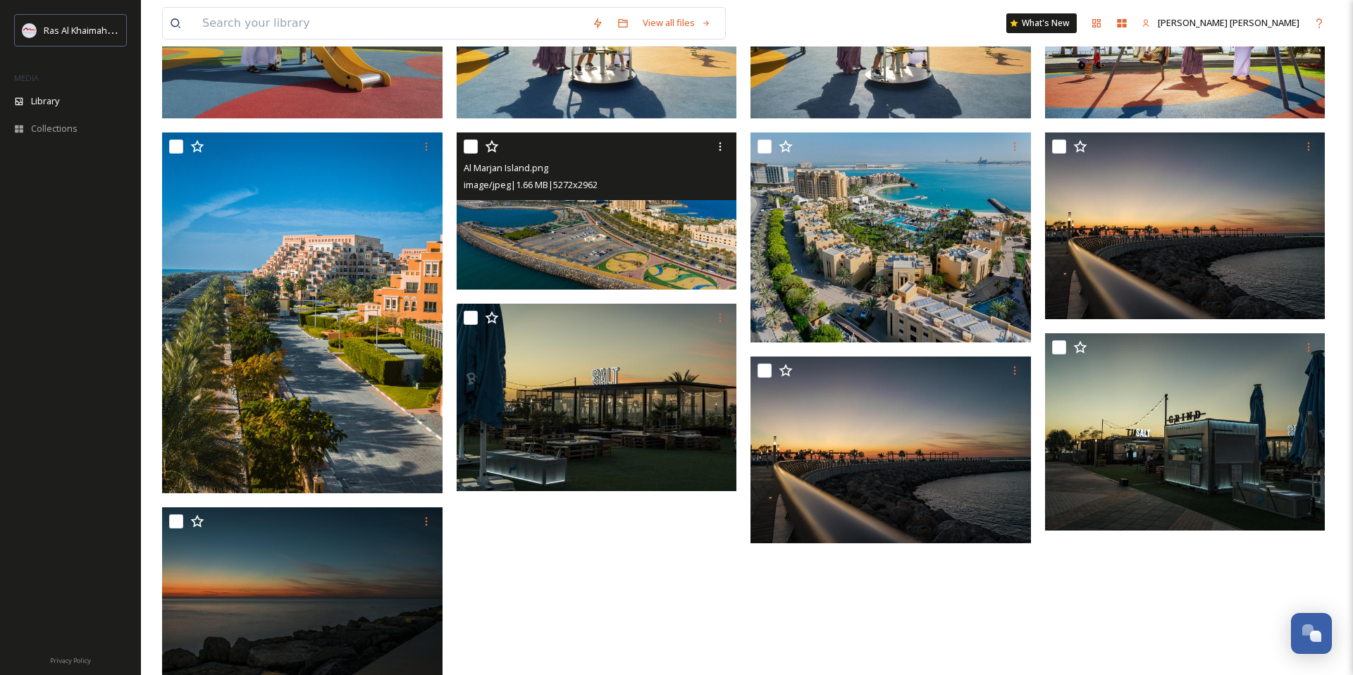
scroll to position [304, 0]
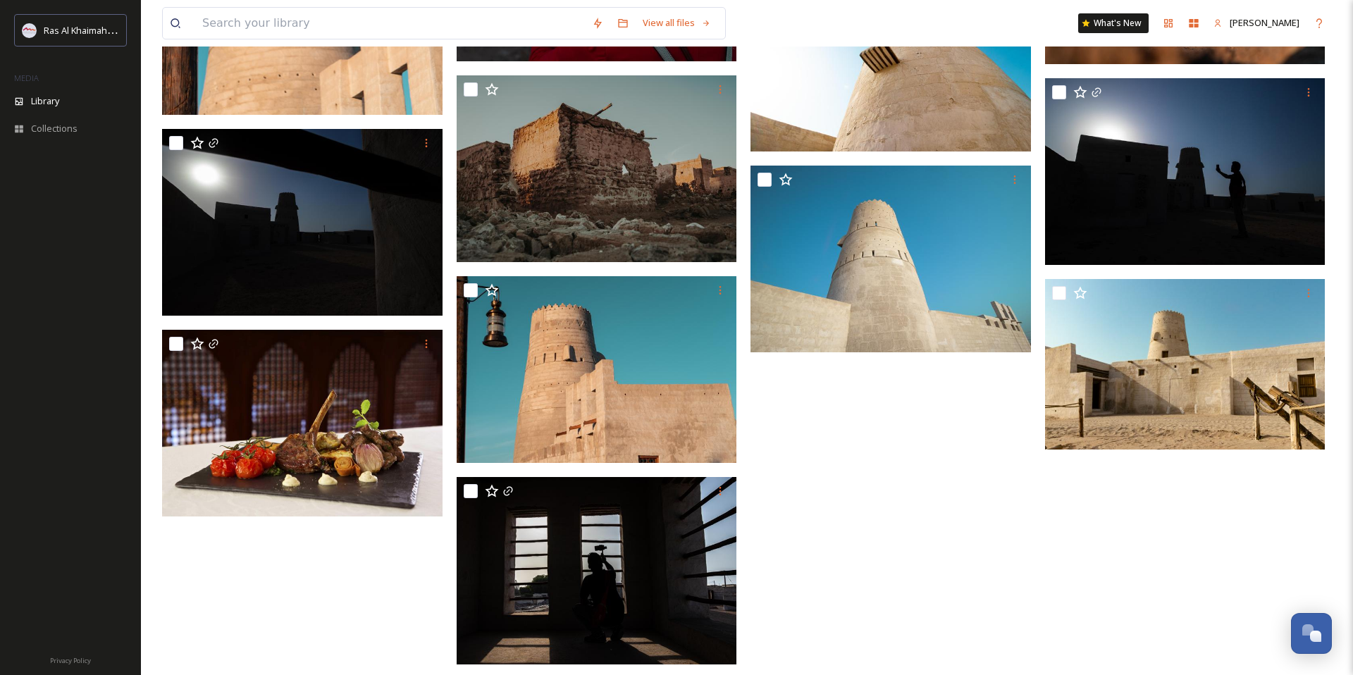
scroll to position [6286, 0]
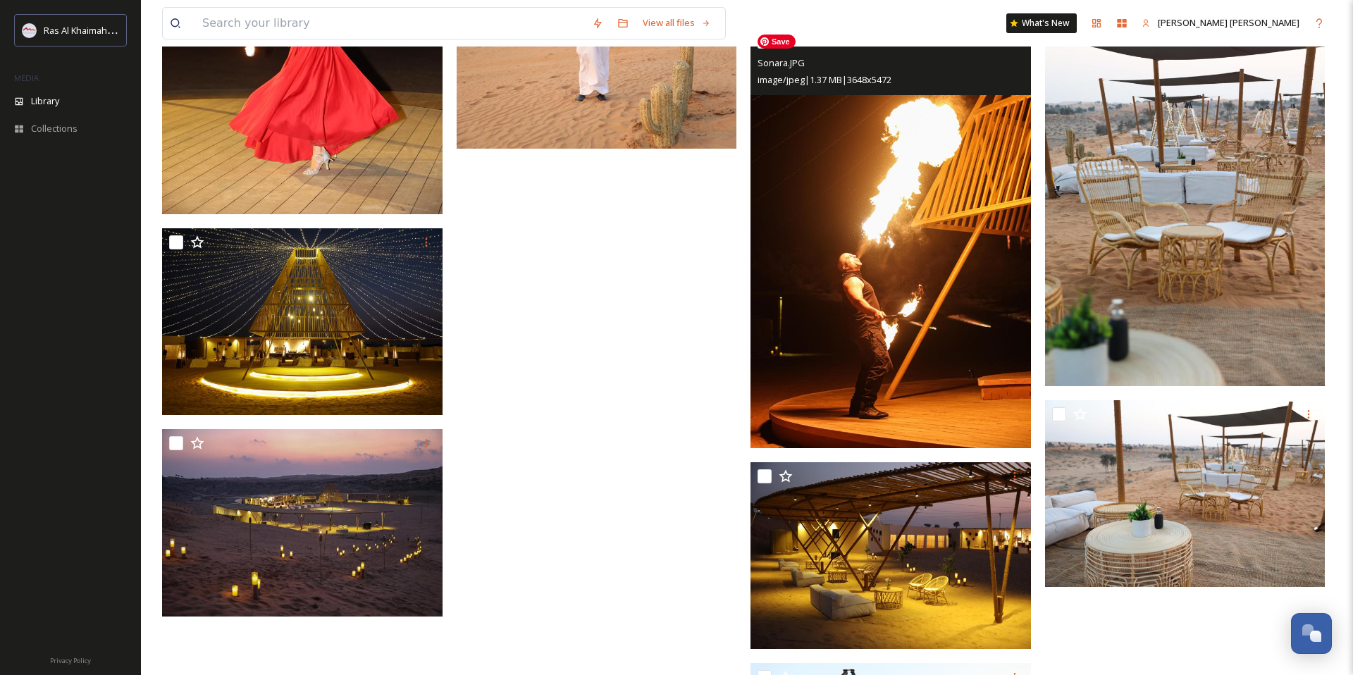
scroll to position [3746, 0]
